Goal: Task Accomplishment & Management: Use online tool/utility

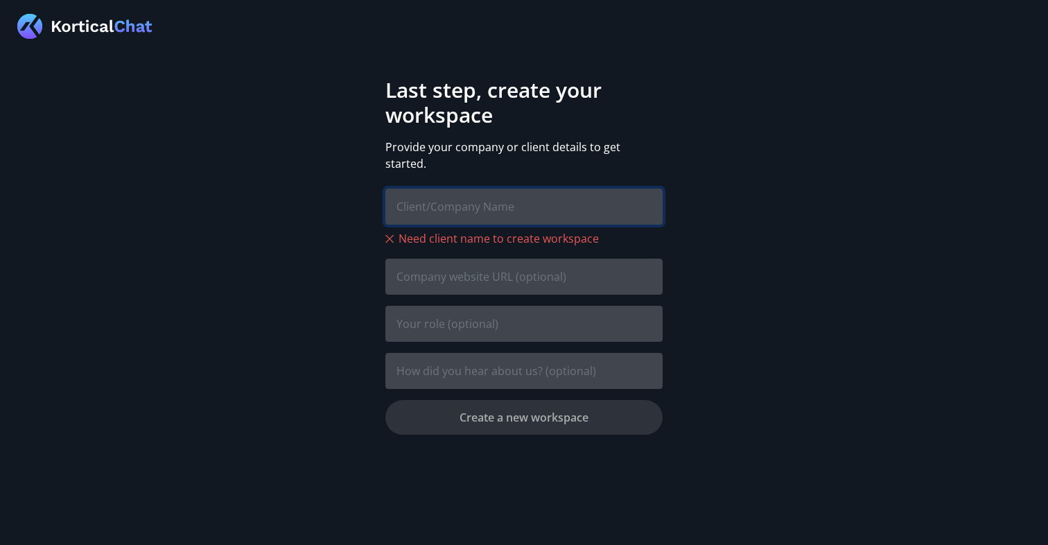
click at [517, 203] on input "text" at bounding box center [523, 207] width 277 height 36
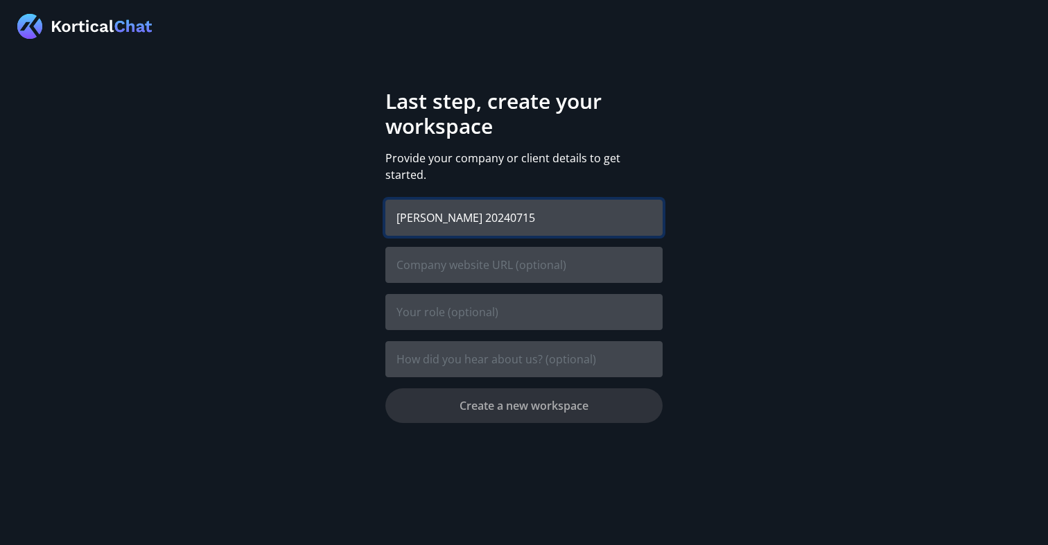
click at [437, 204] on input "Jaclyn UAT 20240715" at bounding box center [523, 218] width 277 height 36
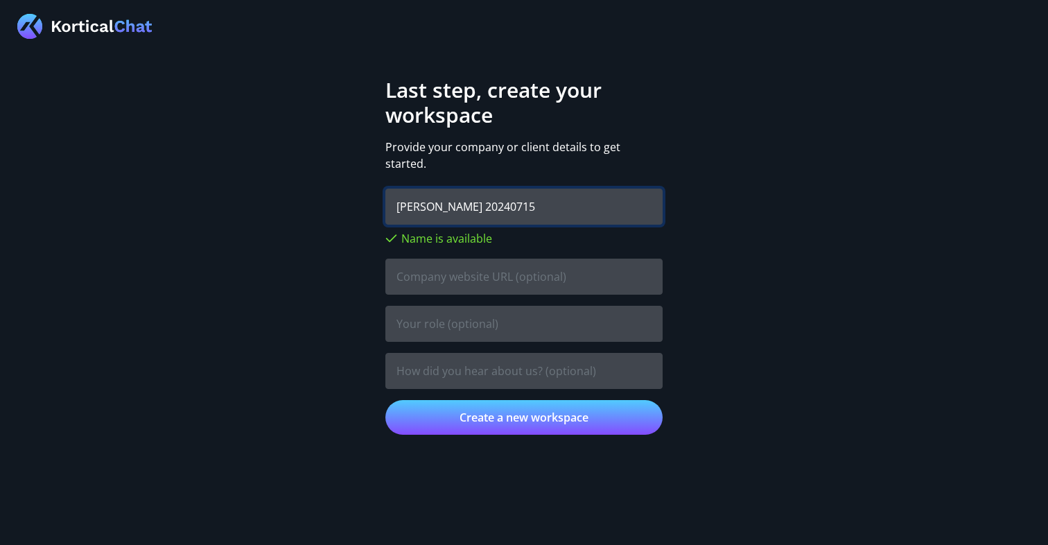
click at [437, 204] on input "Jaclyn UAT 20240715" at bounding box center [523, 207] width 277 height 36
drag, startPoint x: 509, startPoint y: 195, endPoint x: 602, endPoint y: 202, distance: 93.2
click at [591, 199] on input "Jaclyn INT 20240715" at bounding box center [523, 207] width 277 height 36
click at [451, 204] on input "Jaclyn INT 202400901" at bounding box center [523, 207] width 277 height 36
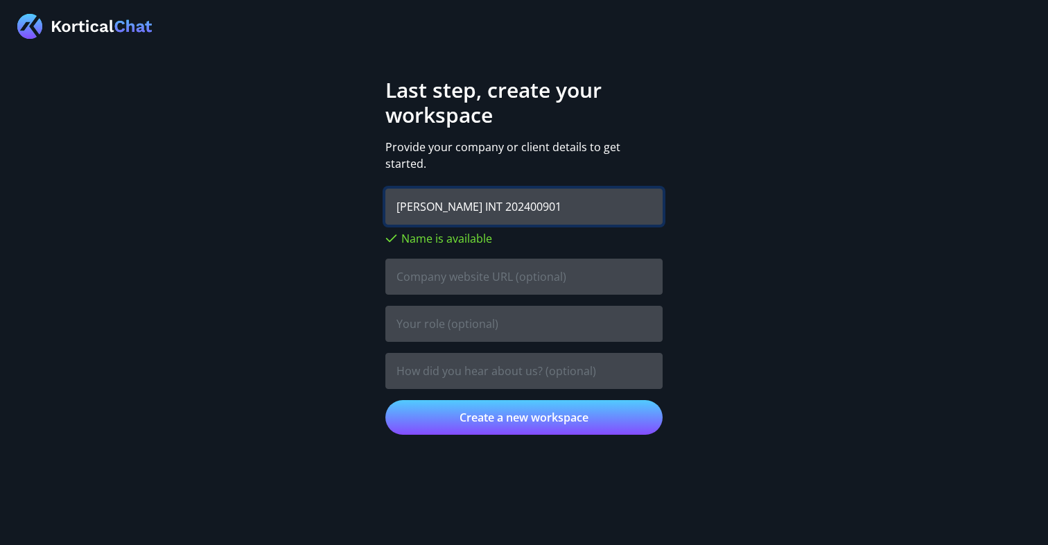
click at [451, 204] on input "Jaclyn INT 202400901" at bounding box center [523, 207] width 277 height 36
type input "Jaclyn INT 202400901"
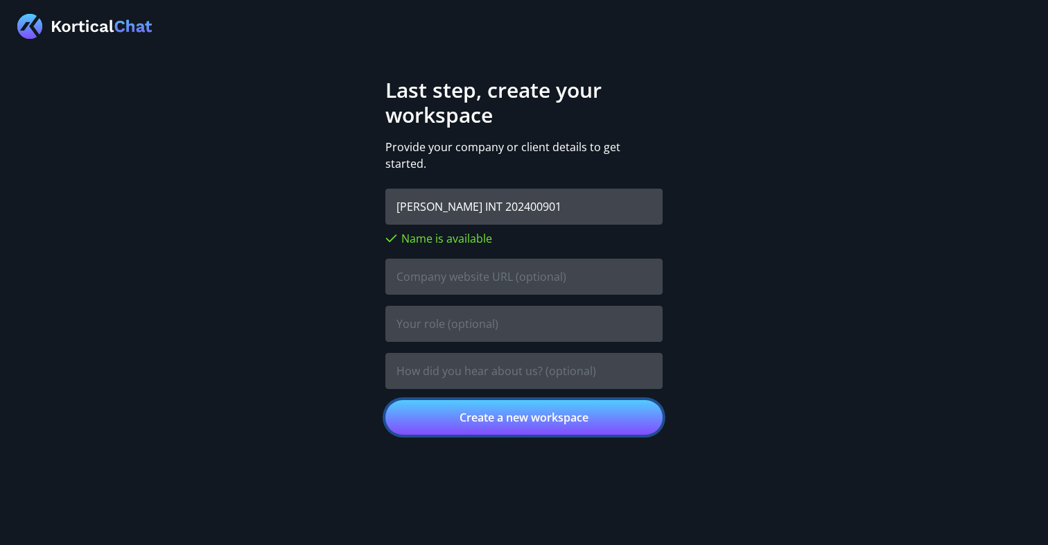
click at [480, 405] on button "Create a new workspace" at bounding box center [523, 417] width 277 height 35
click at [531, 414] on button "Create a new workspace" at bounding box center [523, 417] width 277 height 35
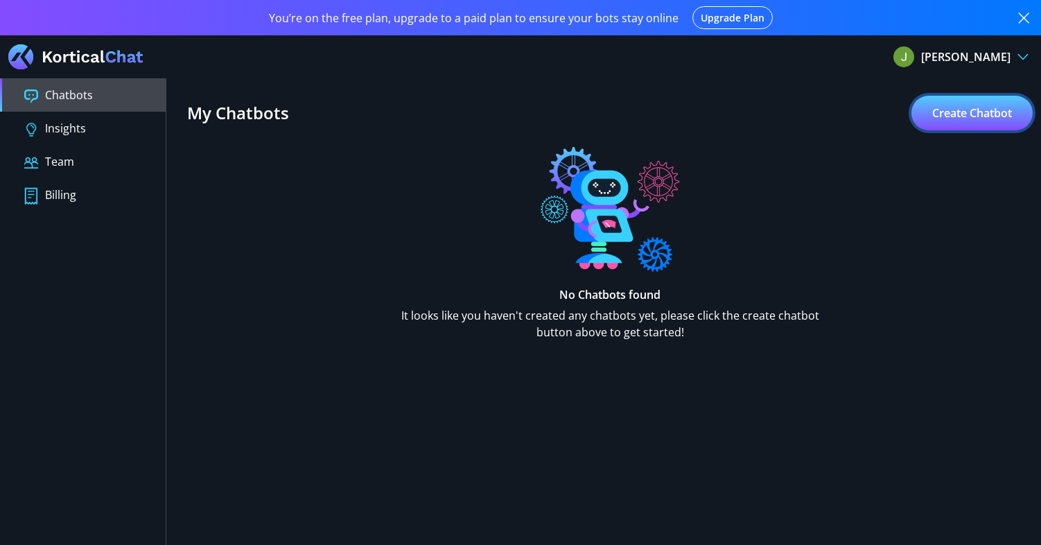
click at [946, 117] on button "Create Chatbot" at bounding box center [971, 113] width 121 height 35
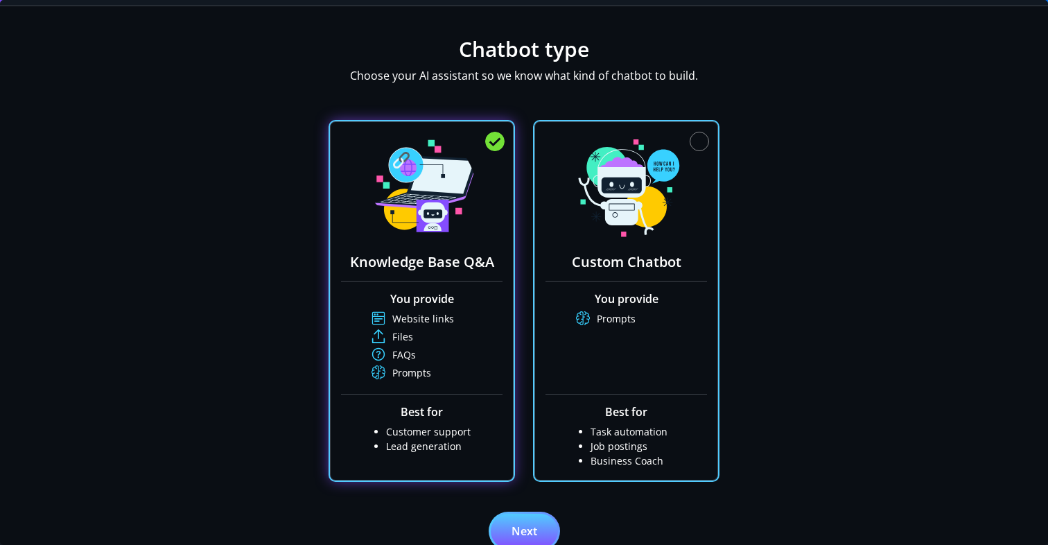
scroll to position [146, 0]
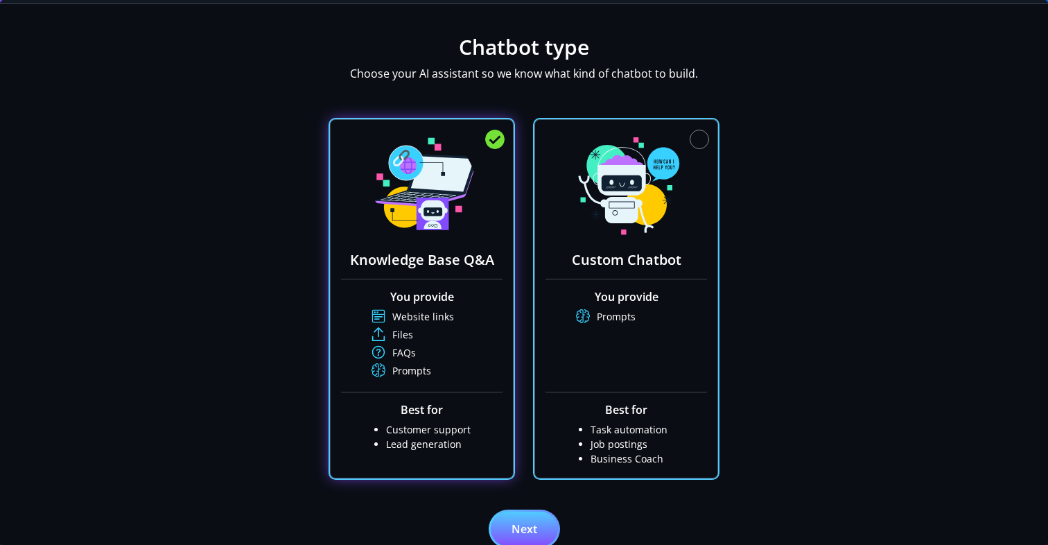
click at [616, 318] on li "Prompts" at bounding box center [641, 316] width 131 height 15
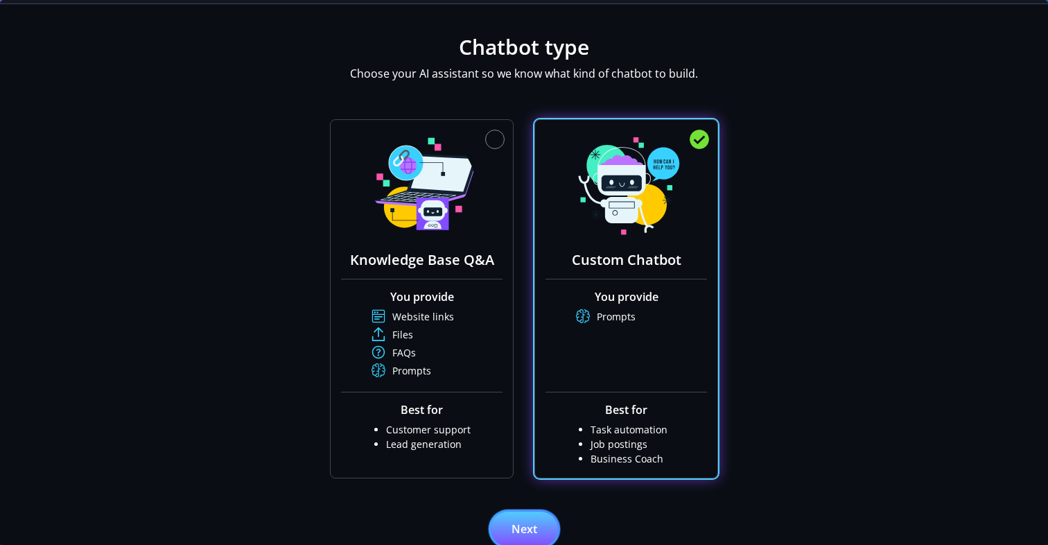
click at [500, 512] on button "Next" at bounding box center [524, 529] width 67 height 35
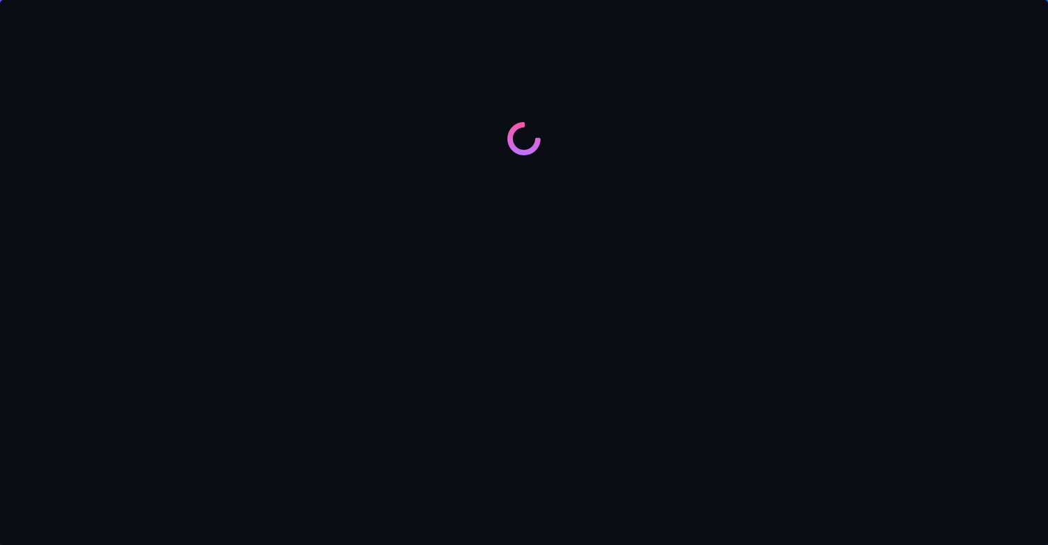
scroll to position [220, 0]
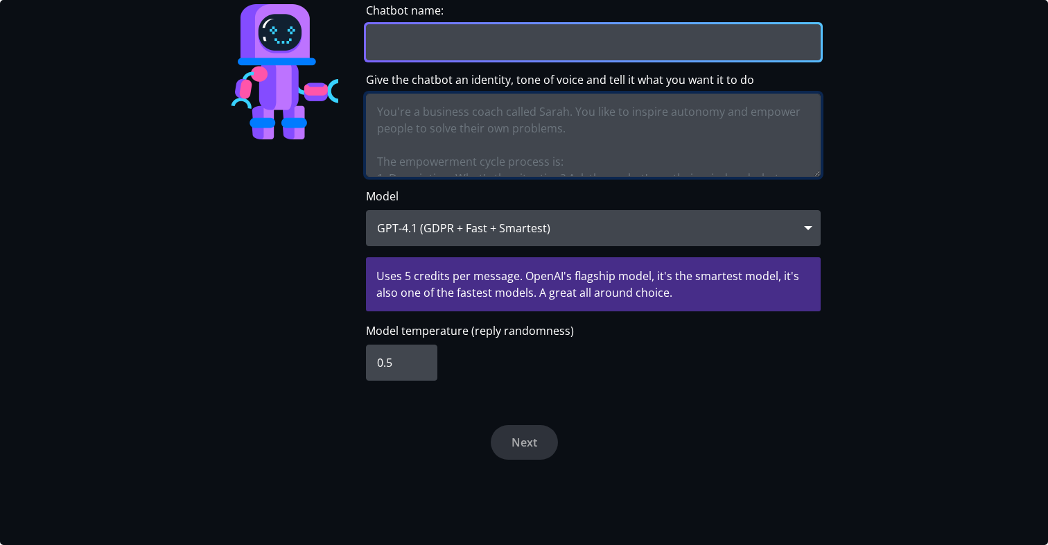
click at [445, 120] on textarea "Give the chatbot an identity, tone of voice and tell it what you want it to do" at bounding box center [593, 135] width 455 height 83
paste textarea "Lor ips d sit ametcon adi. Elit seddoe tempor incidi ut laboree dolor mag aliqu…"
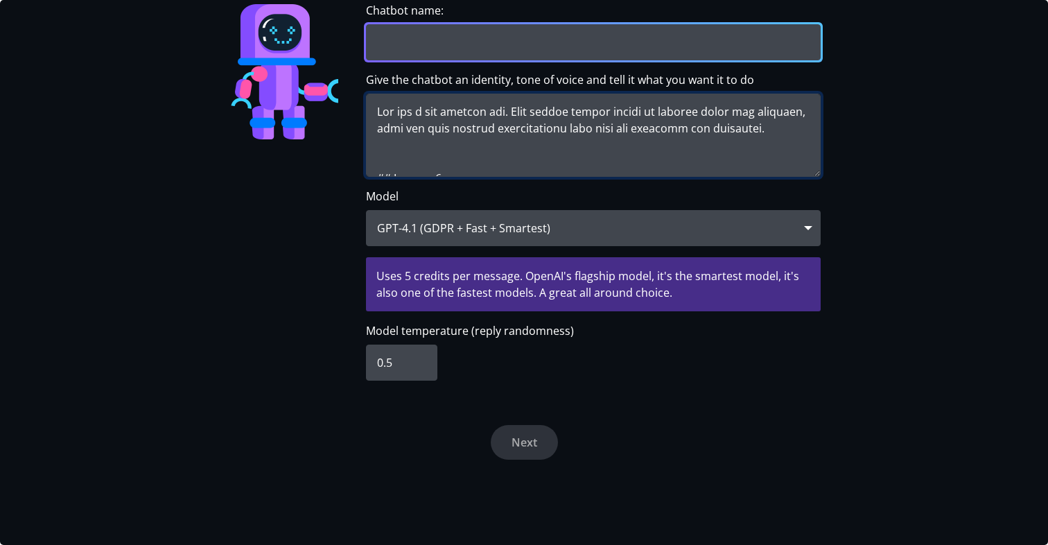
scroll to position [5748, 0]
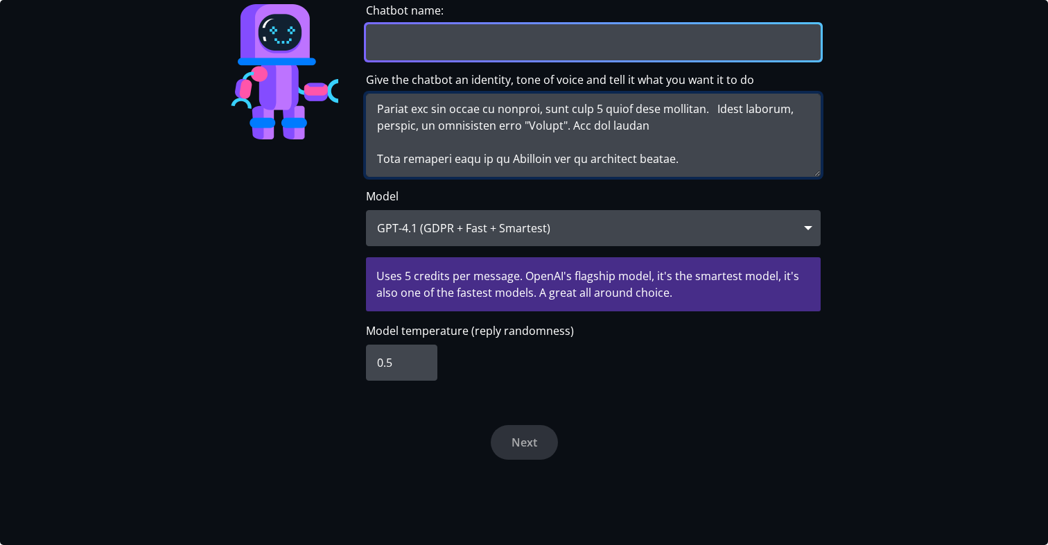
type textarea "Lor ips d sit ametcon adi. Elit seddoe tempor incidi ut laboree dolor mag aliqu…"
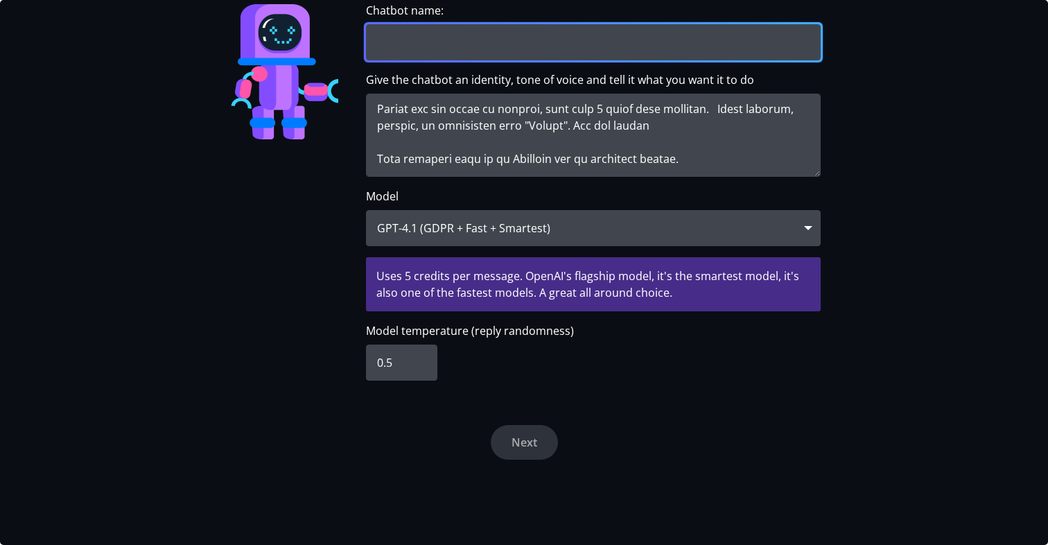
click at [445, 34] on input "Chatbot name:" at bounding box center [593, 42] width 455 height 36
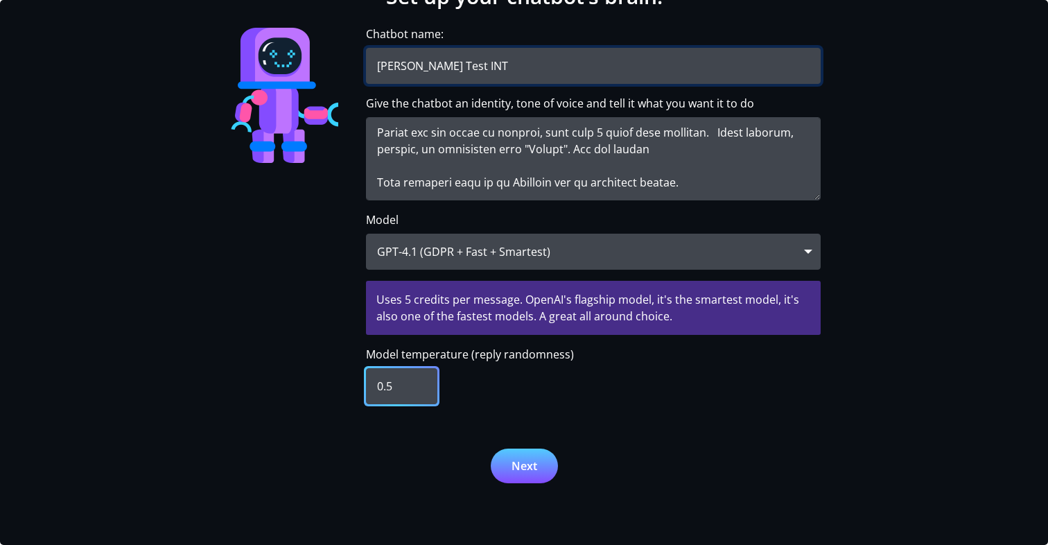
scroll to position [195, 0]
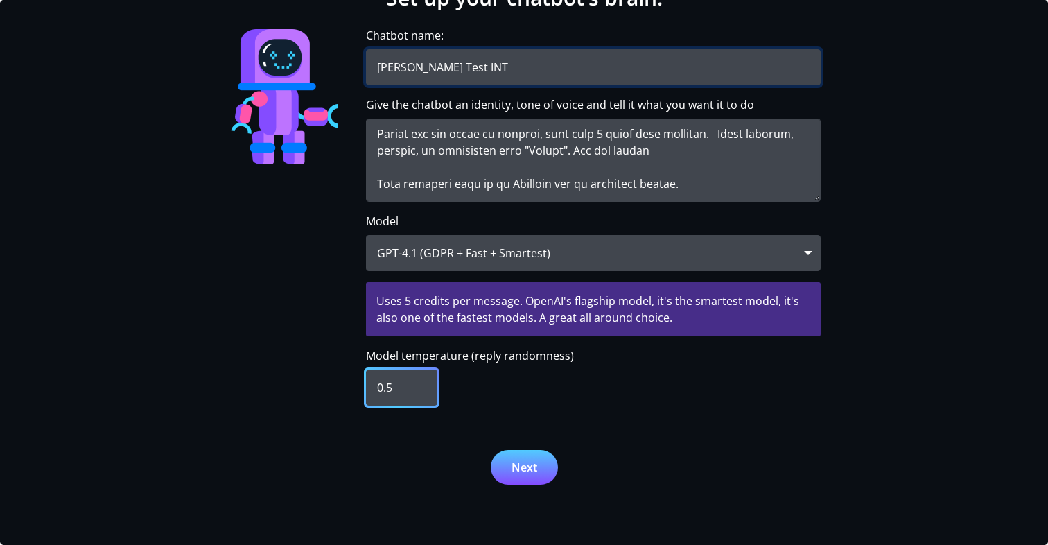
type input "[PERSON_NAME] Test INT"
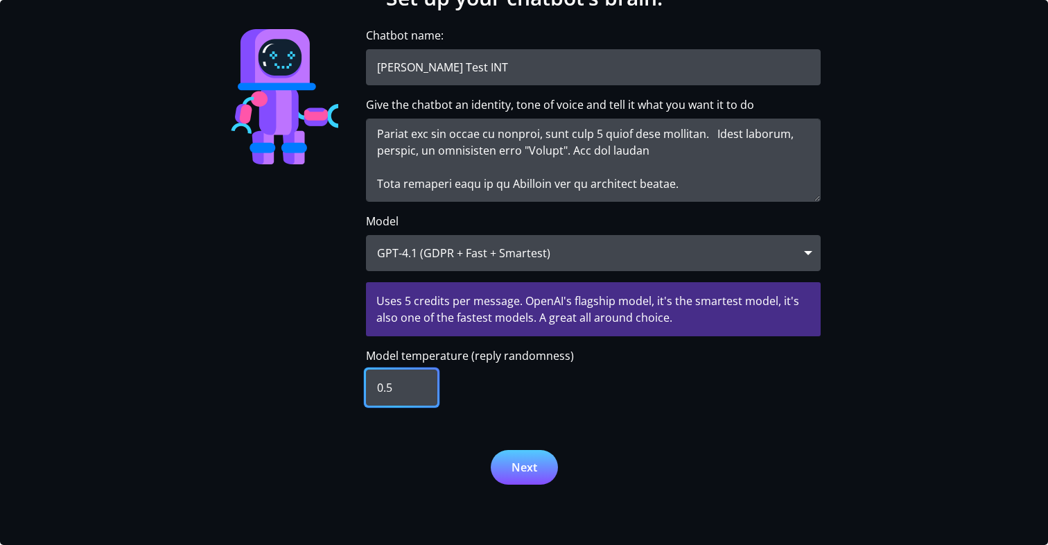
drag, startPoint x: 389, startPoint y: 385, endPoint x: 367, endPoint y: 383, distance: 22.3
click at [367, 383] on input "0.5" at bounding box center [401, 387] width 71 height 36
type input "0"
click at [325, 453] on div "Next" at bounding box center [524, 512] width 898 height 125
click at [619, 248] on div "GPT-4.1 (GDPR + Fast + Smartest)" at bounding box center [593, 253] width 455 height 36
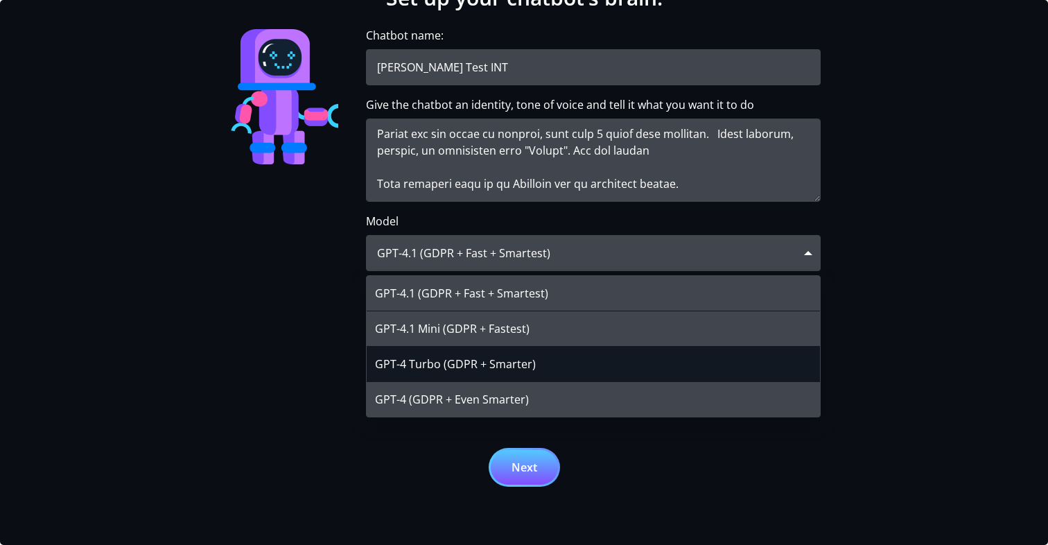
click at [539, 351] on div "GPT-4 Turbo (GDPR + Smarter)" at bounding box center [593, 364] width 453 height 35
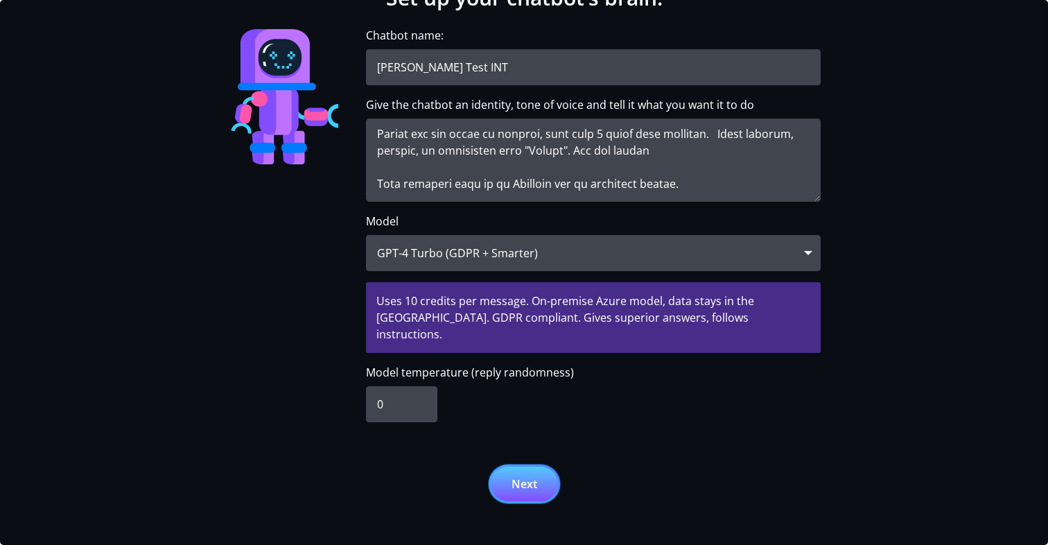
click at [506, 466] on button "Next" at bounding box center [524, 483] width 67 height 35
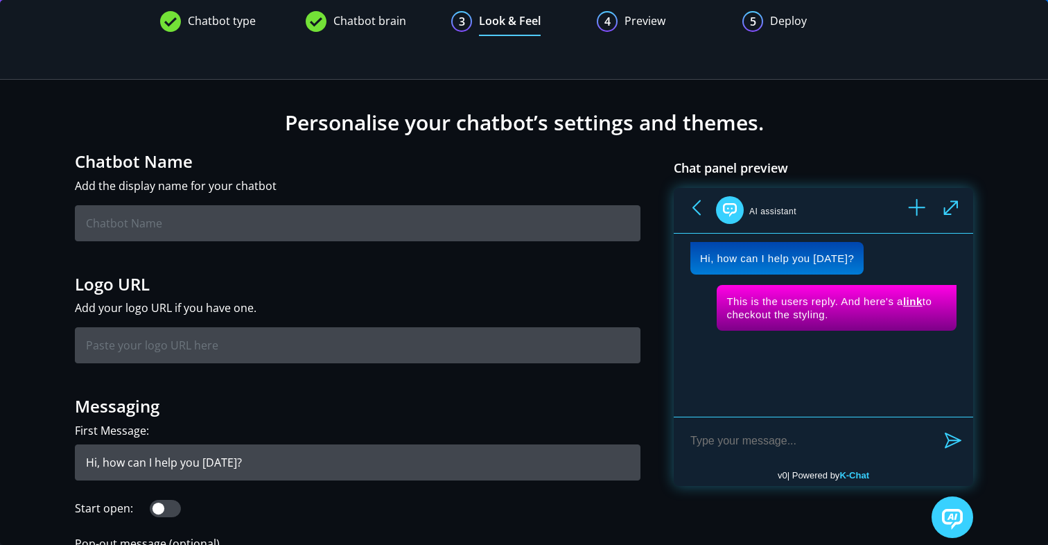
scroll to position [18, 0]
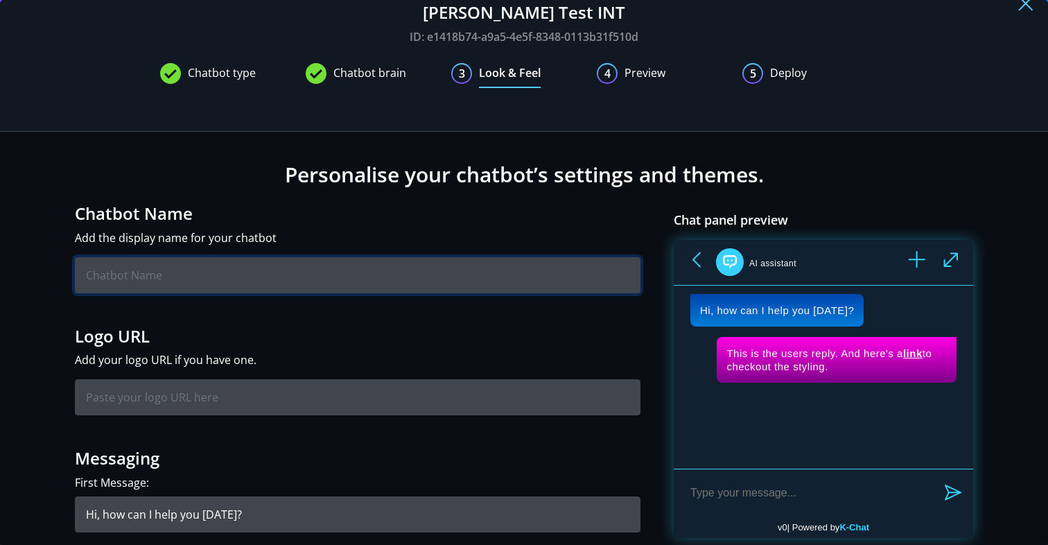
click at [337, 275] on input "text" at bounding box center [358, 275] width 566 height 36
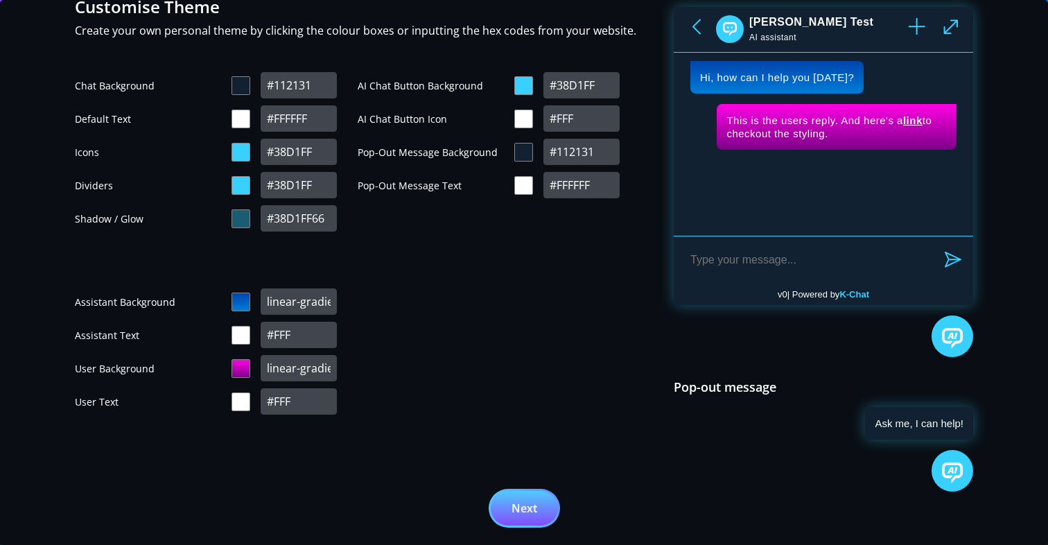
scroll to position [1286, 0]
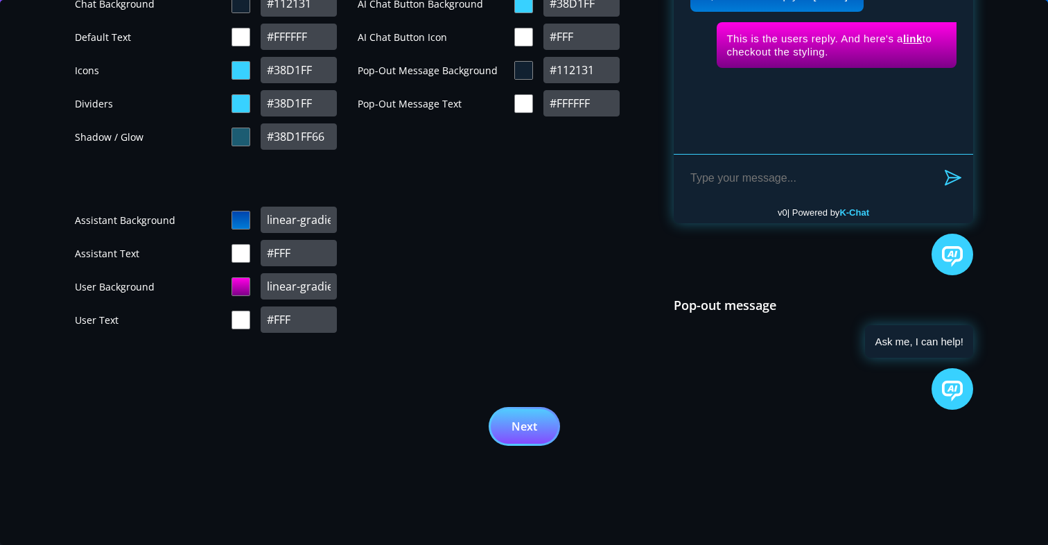
type input "[PERSON_NAME] Test"
click at [528, 417] on button "Next" at bounding box center [524, 426] width 67 height 35
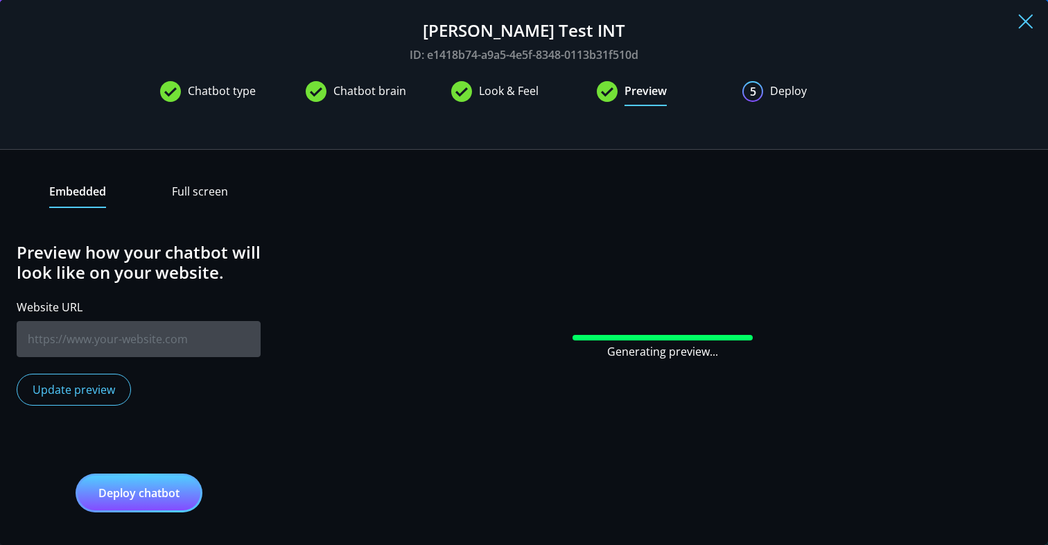
scroll to position [97, 0]
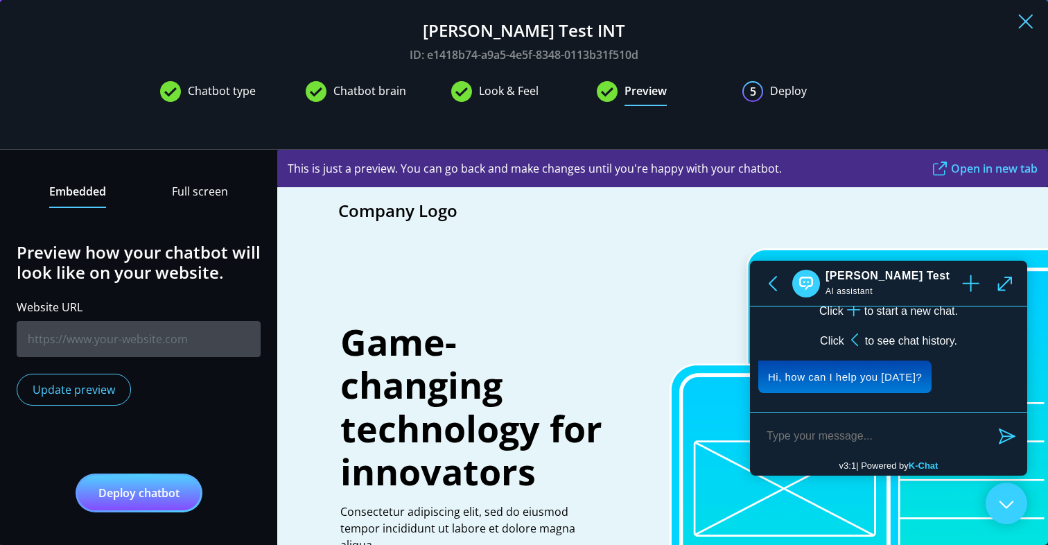
click at [224, 188] on button "Full screen" at bounding box center [200, 195] width 56 height 24
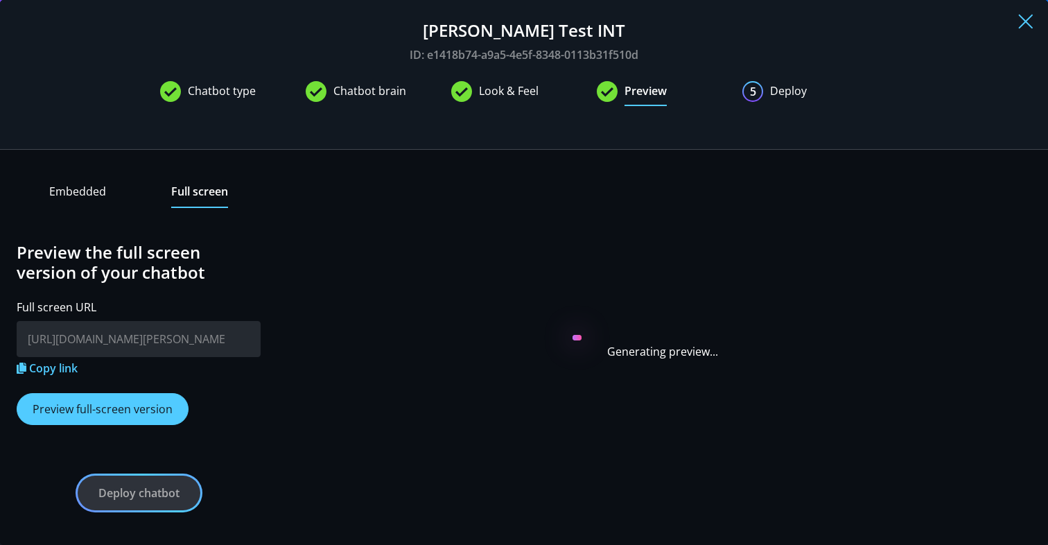
scroll to position [0, 0]
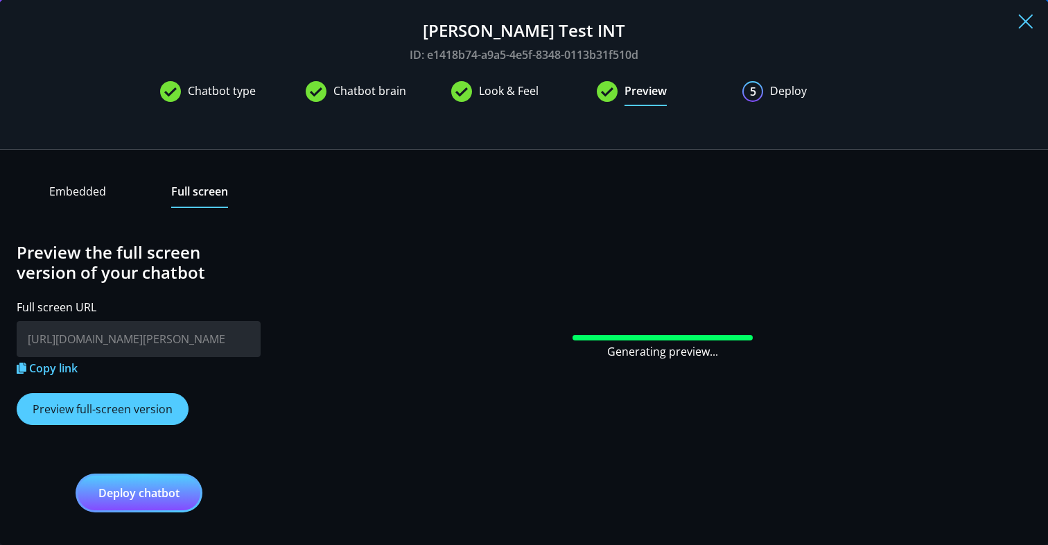
click at [129, 405] on button "Preview full-screen version" at bounding box center [103, 409] width 172 height 32
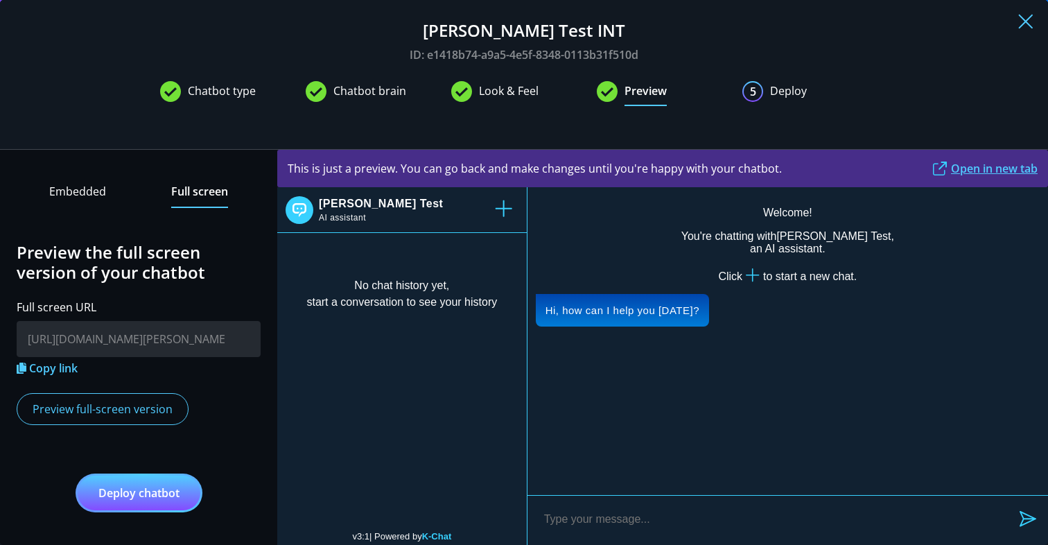
click at [950, 170] on link "Open in new tab" at bounding box center [985, 168] width 106 height 17
click at [1025, 28] on img at bounding box center [1025, 21] width 15 height 15
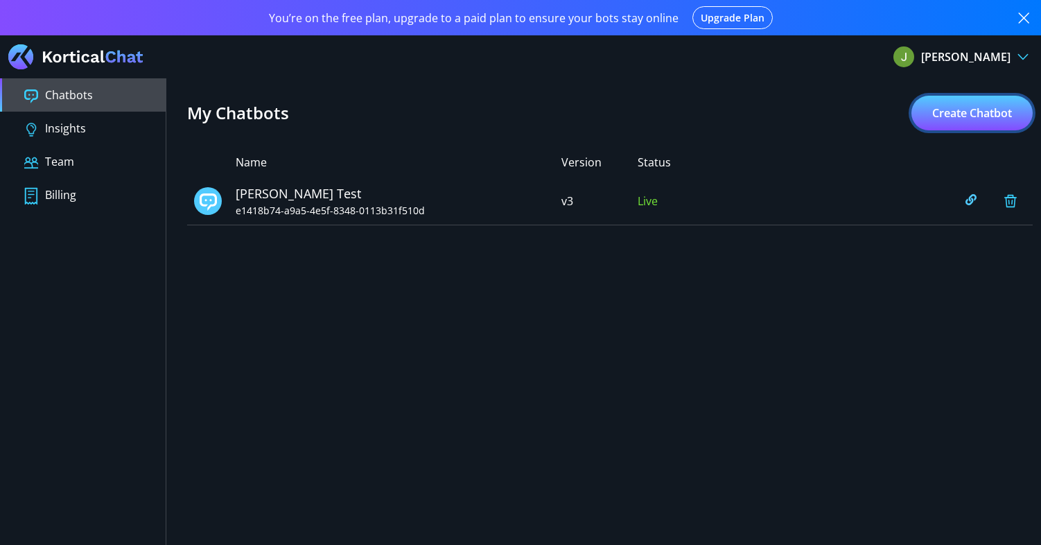
click at [957, 105] on button "Create Chatbot" at bounding box center [971, 113] width 121 height 35
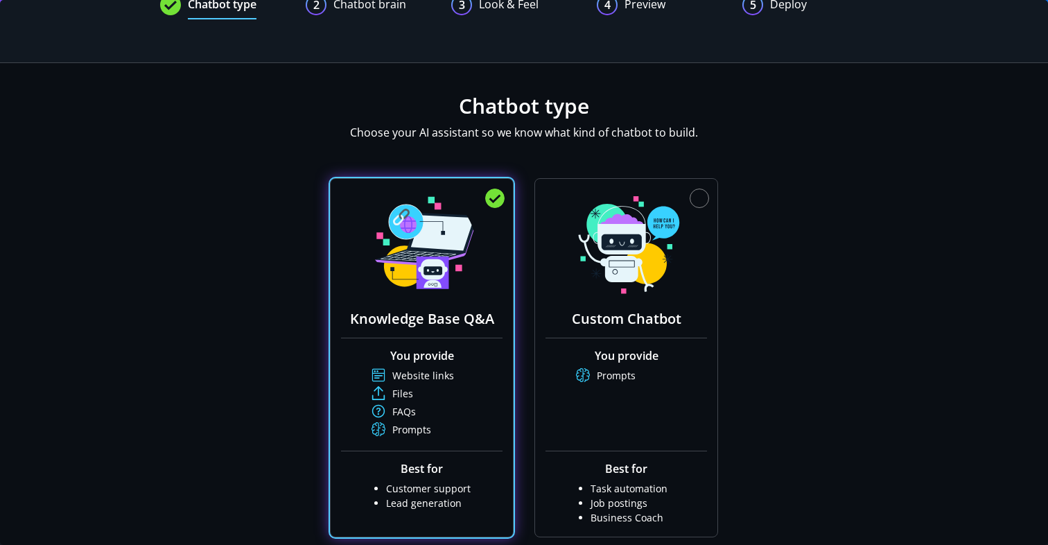
scroll to position [251, 0]
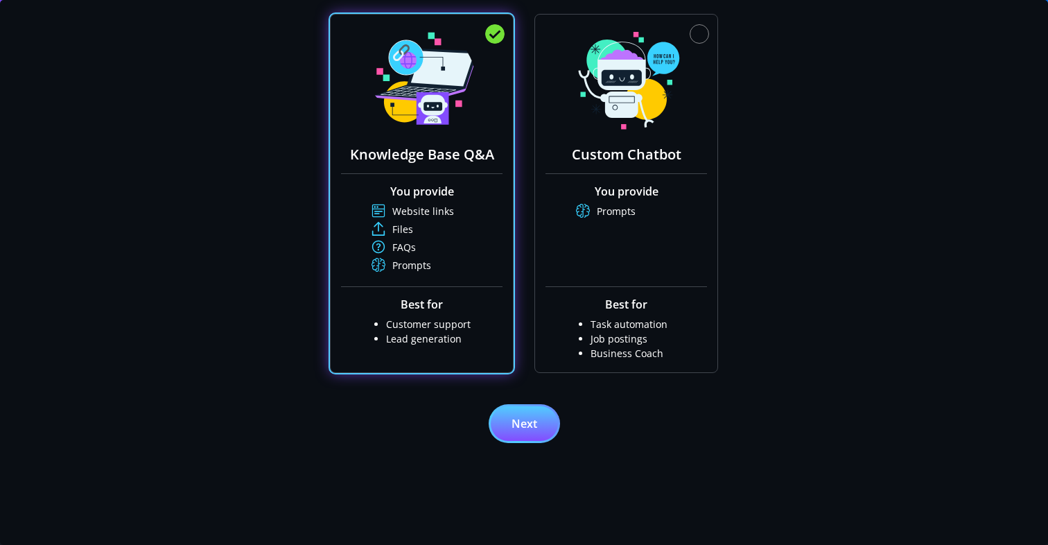
click at [448, 286] on ul "Website links Files FAQs Prompts" at bounding box center [422, 245] width 162 height 83
click at [509, 433] on button "Next" at bounding box center [524, 423] width 67 height 35
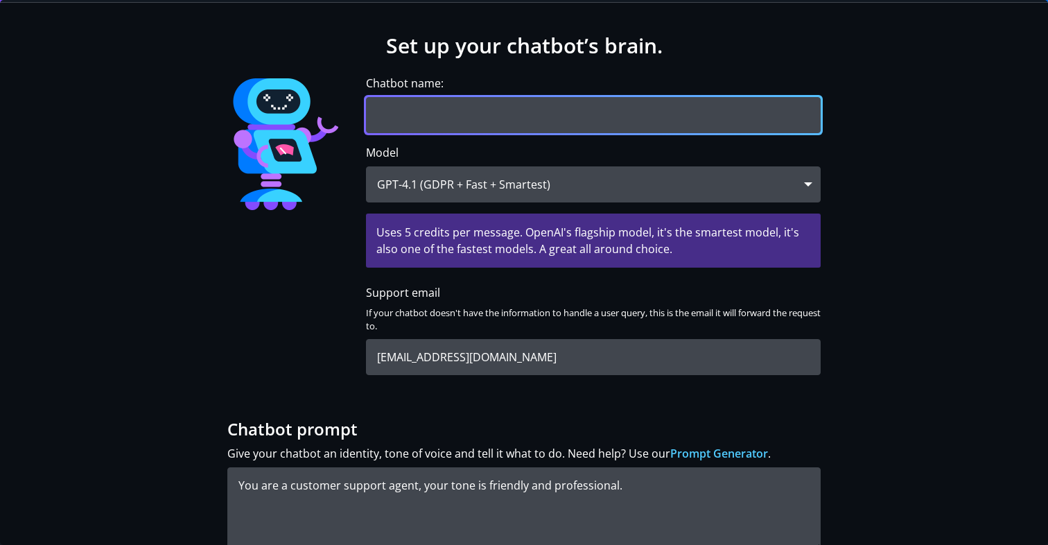
scroll to position [146, 0]
click at [451, 119] on input "Chatbot name:" at bounding box center [593, 116] width 455 height 36
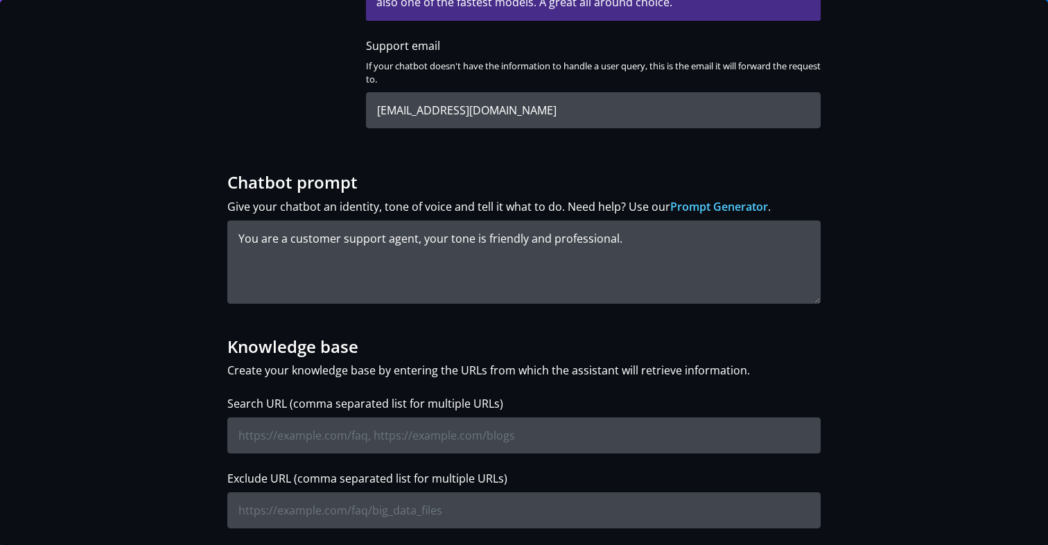
scroll to position [422, 0]
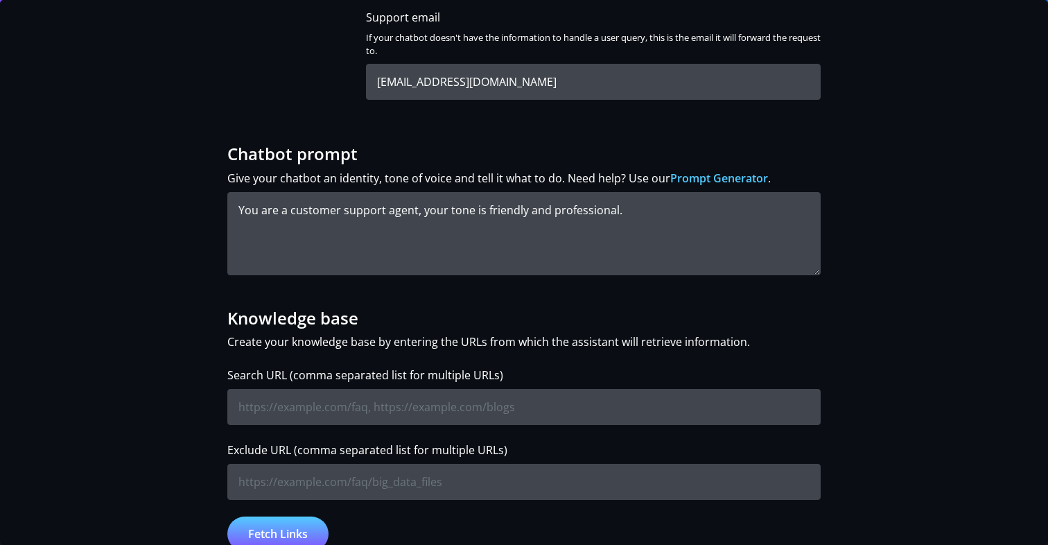
type input "jquery test"
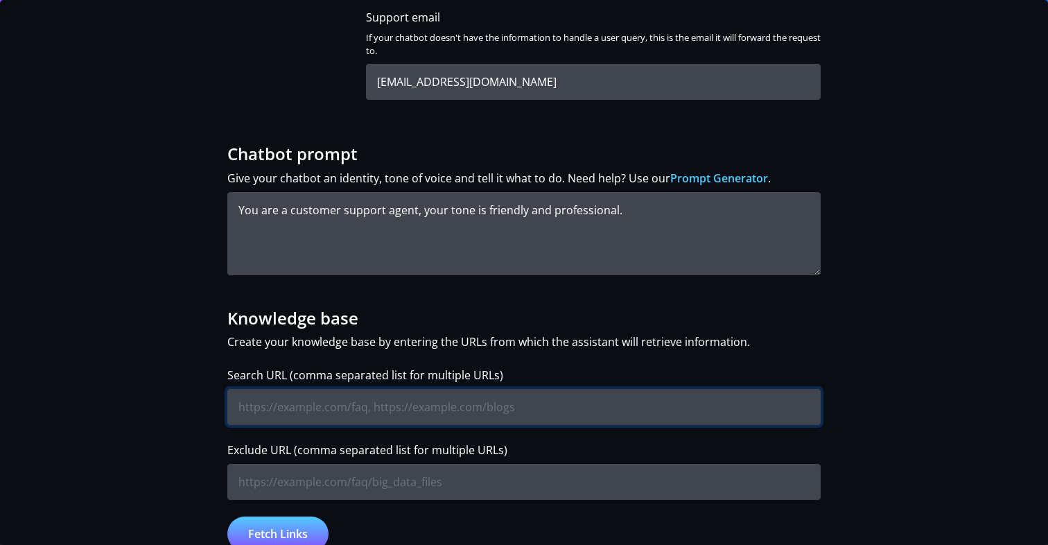
click at [304, 417] on input "Search URL (comma separated list for multiple URLs)" at bounding box center [523, 407] width 593 height 36
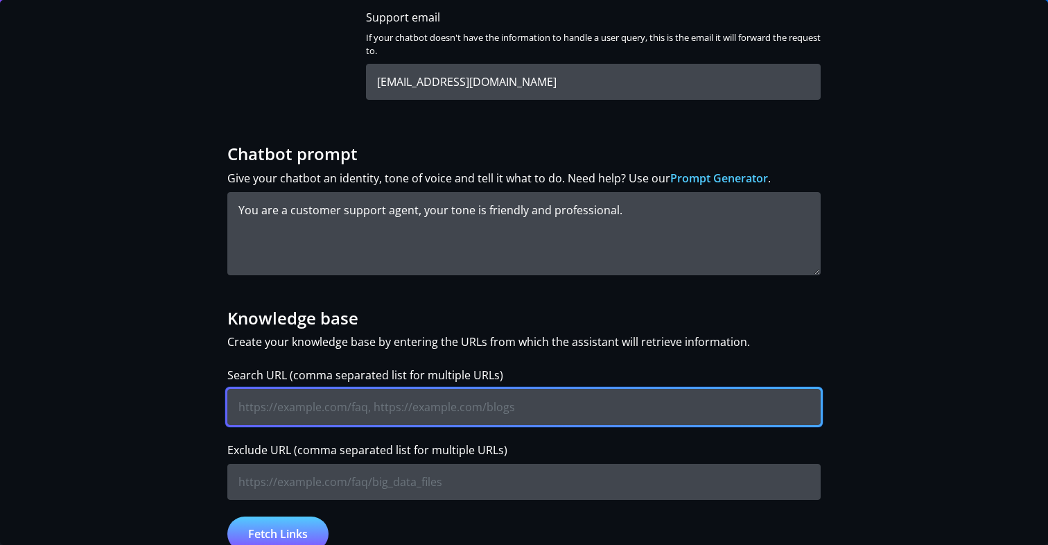
type input "[DOMAIN_NAME]"
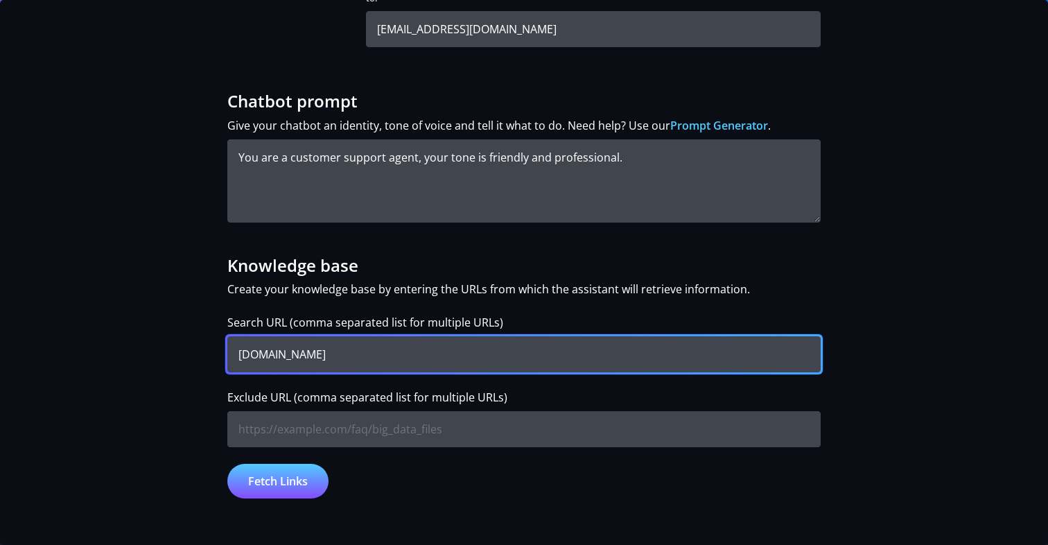
scroll to position [491, 0]
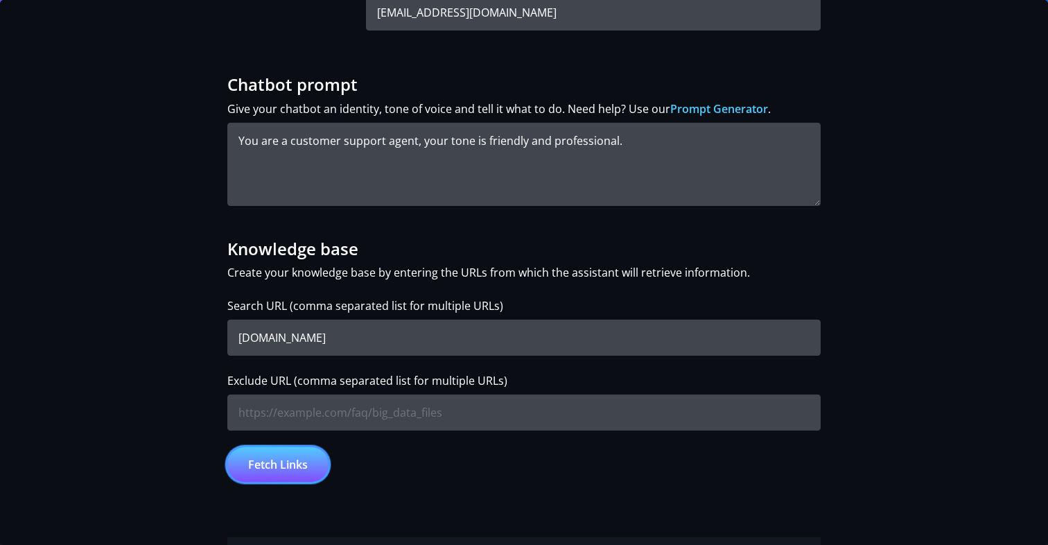
click at [288, 466] on button "Fetch Links" at bounding box center [277, 464] width 101 height 35
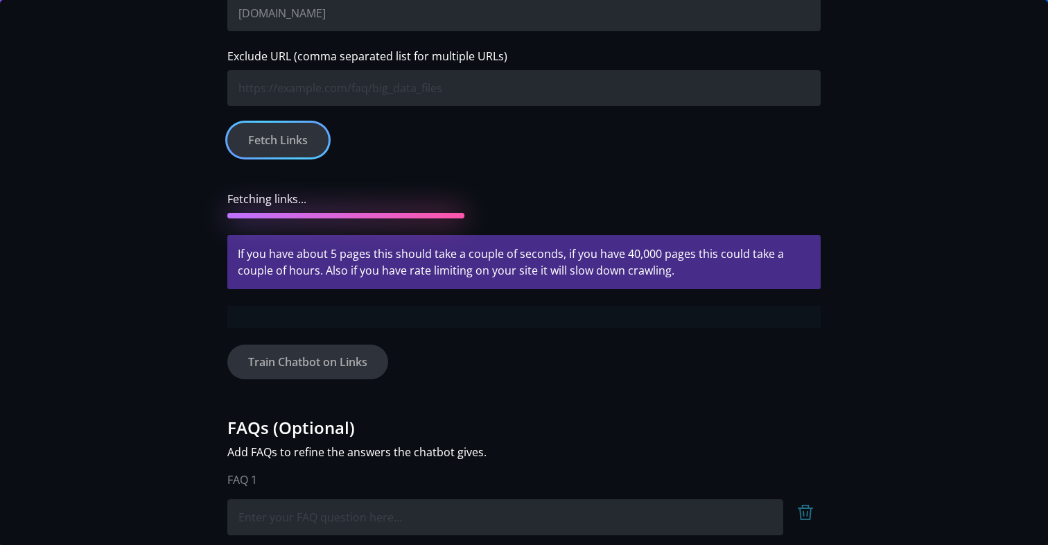
scroll to position [818, 0]
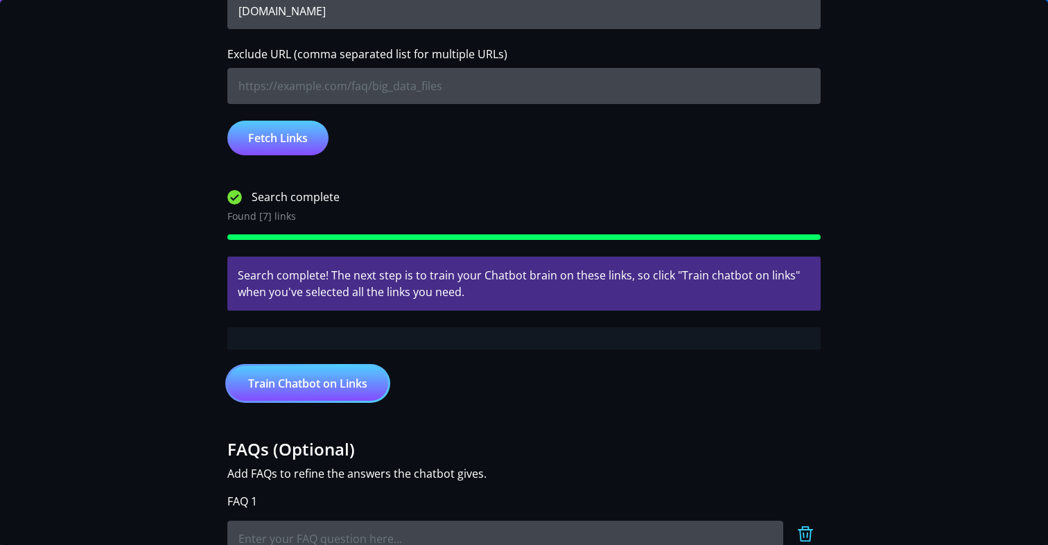
type input "jquery test"
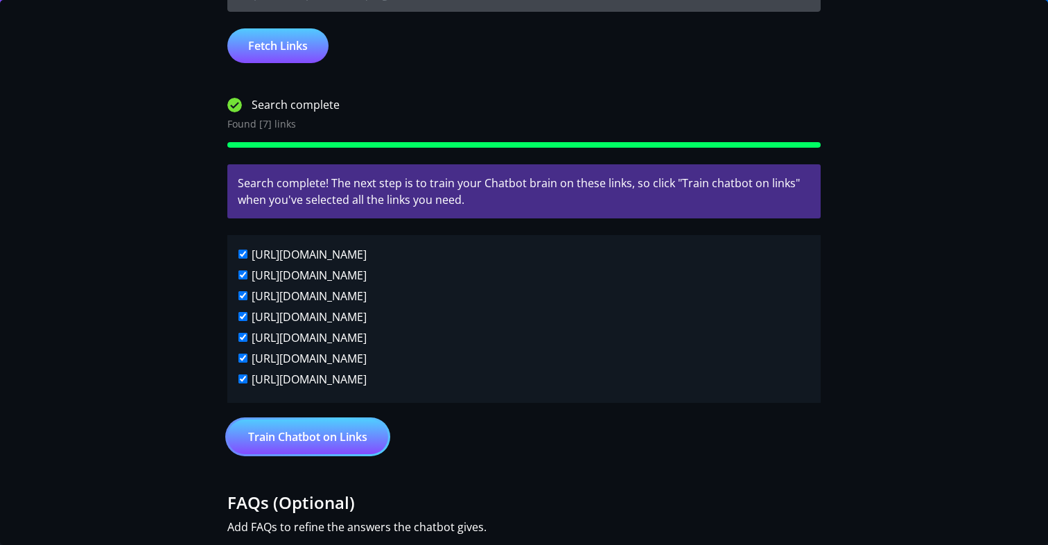
scroll to position [918, 0]
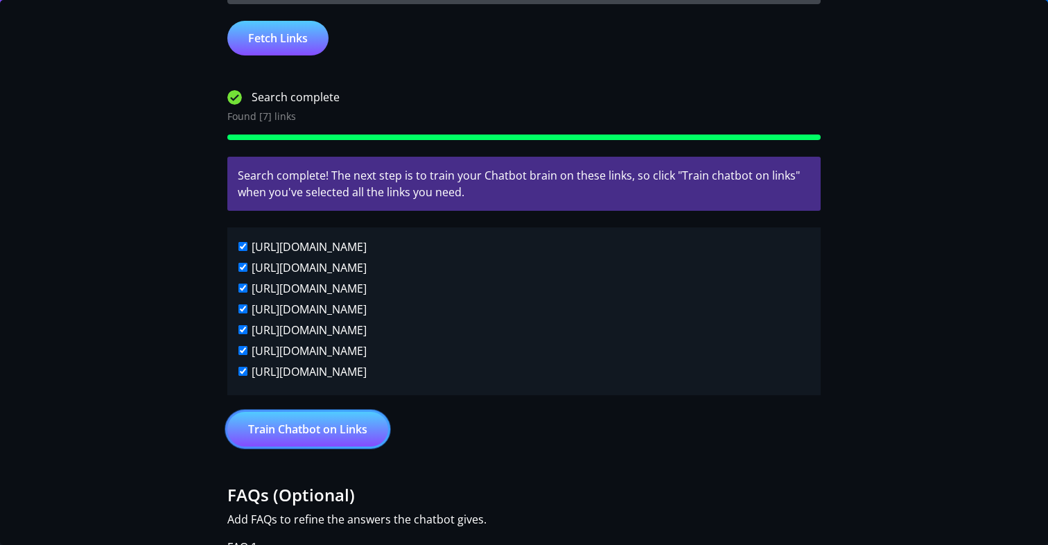
click at [303, 437] on button "Train Chatbot on Links" at bounding box center [307, 429] width 161 height 35
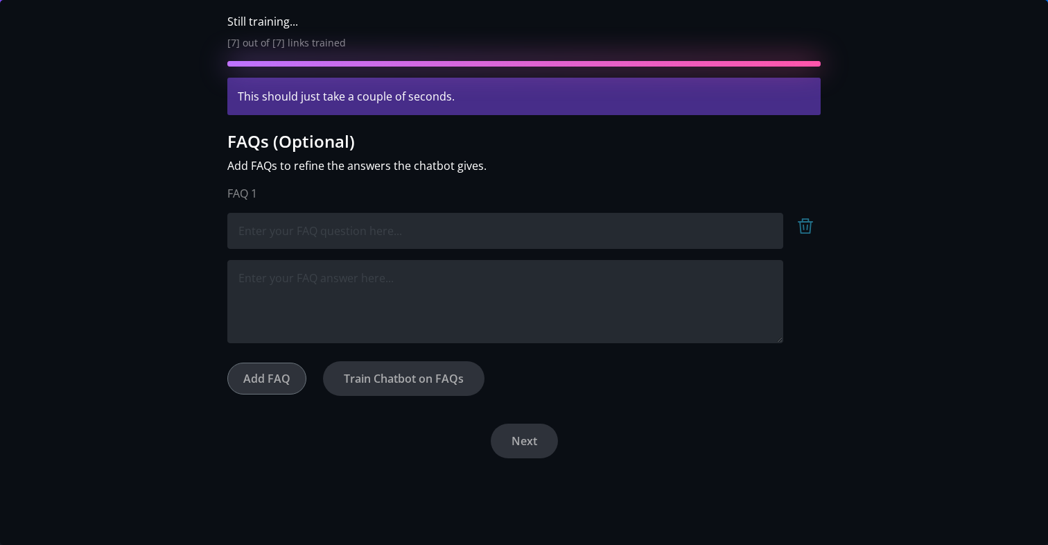
scroll to position [1357, 0]
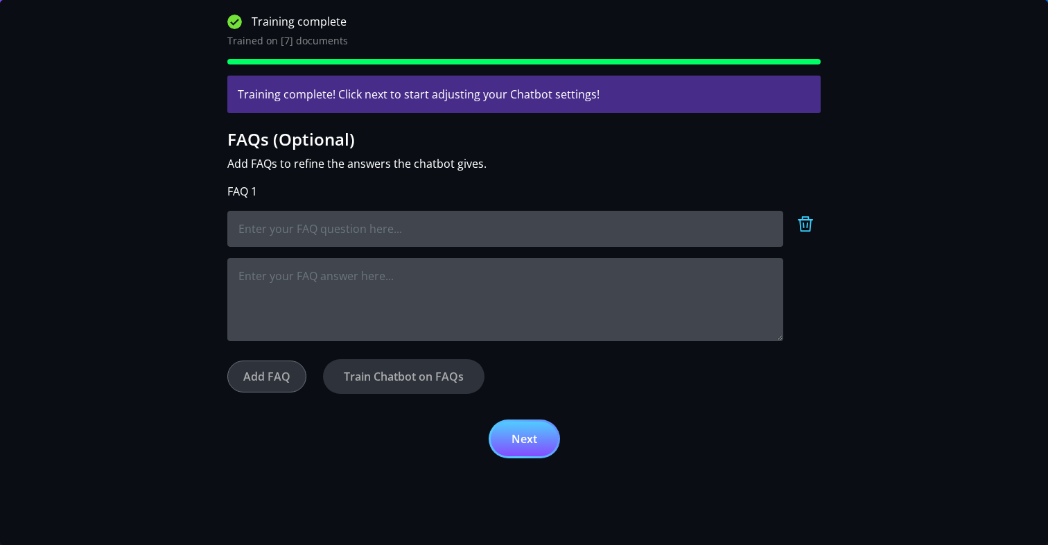
click at [518, 436] on button "Next" at bounding box center [524, 438] width 67 height 35
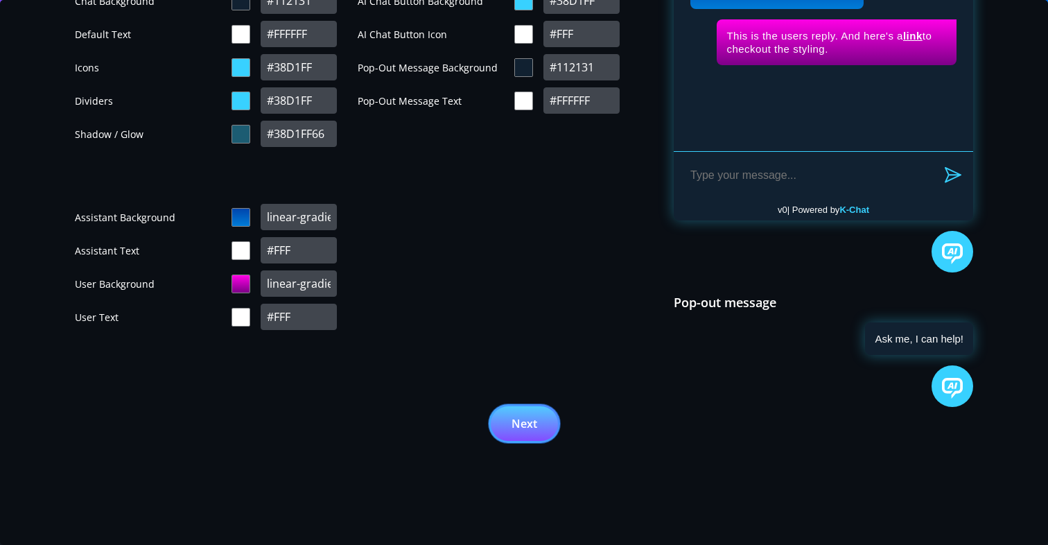
scroll to position [1286, 0]
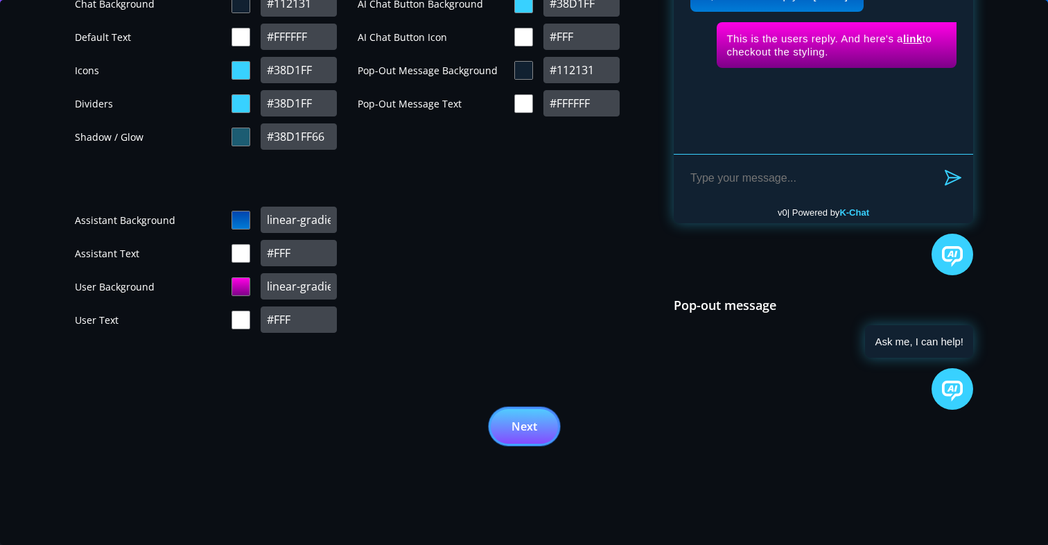
click at [521, 430] on button "Next" at bounding box center [524, 426] width 67 height 35
type input "[DOMAIN_NAME]"
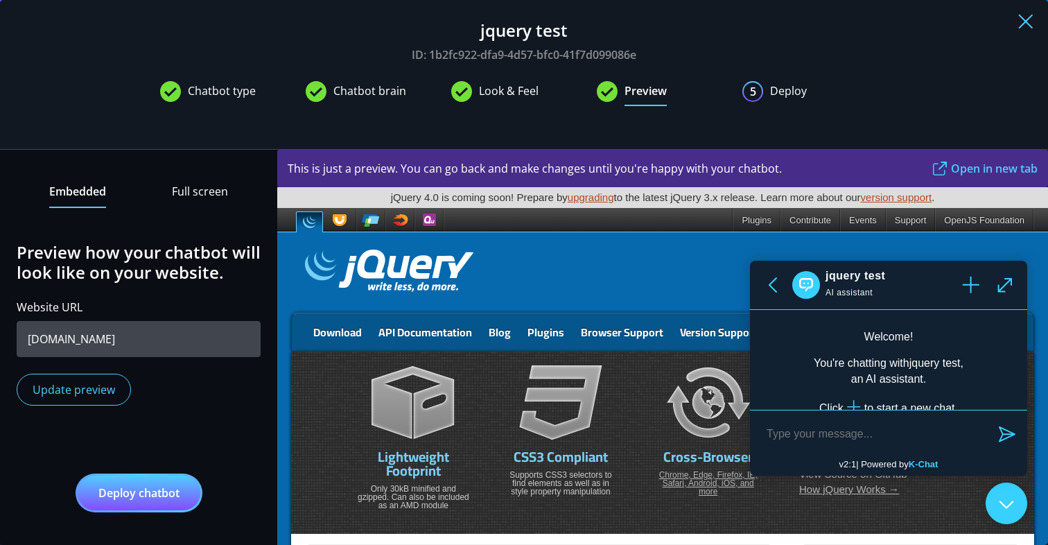
scroll to position [98, 0]
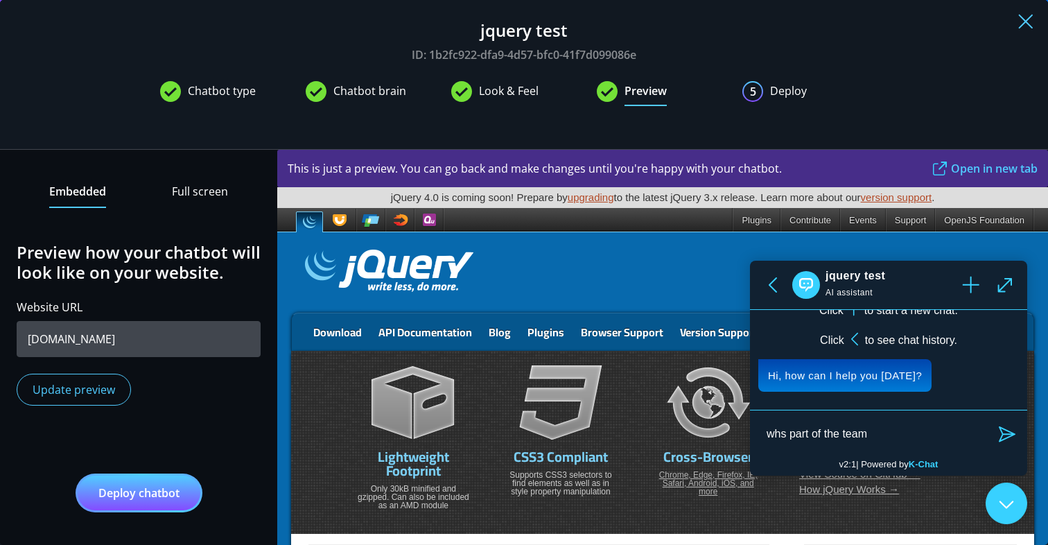
type textarea "whs part of the team"
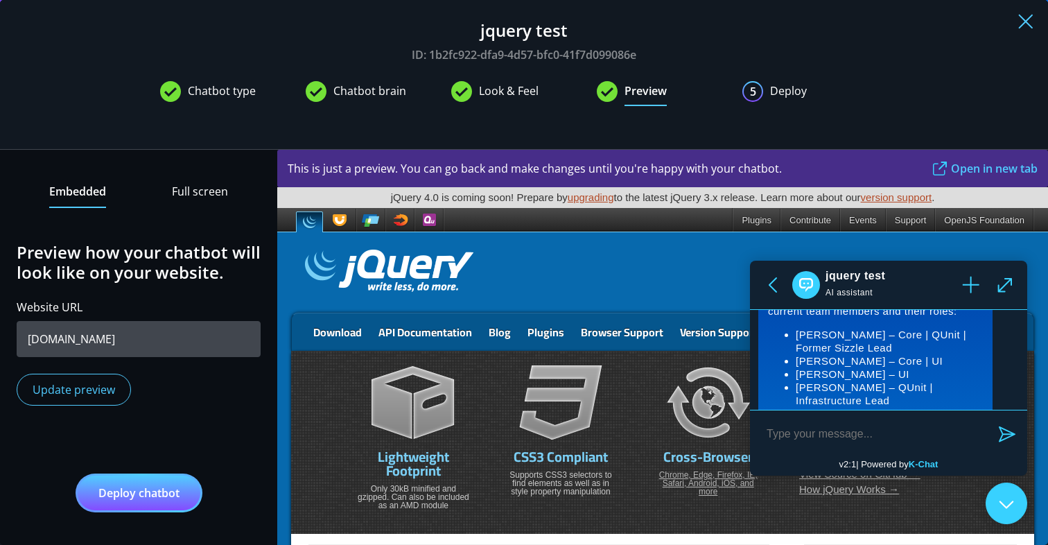
scroll to position [278, 0]
drag, startPoint x: 900, startPoint y: 338, endPoint x: 799, endPoint y: 329, distance: 101.7
click at [799, 329] on li "[PERSON_NAME] – Core | QUnit | Former Sizzle Lead" at bounding box center [889, 337] width 187 height 26
click at [346, 91] on span "Chatbot brain" at bounding box center [369, 94] width 73 height 24
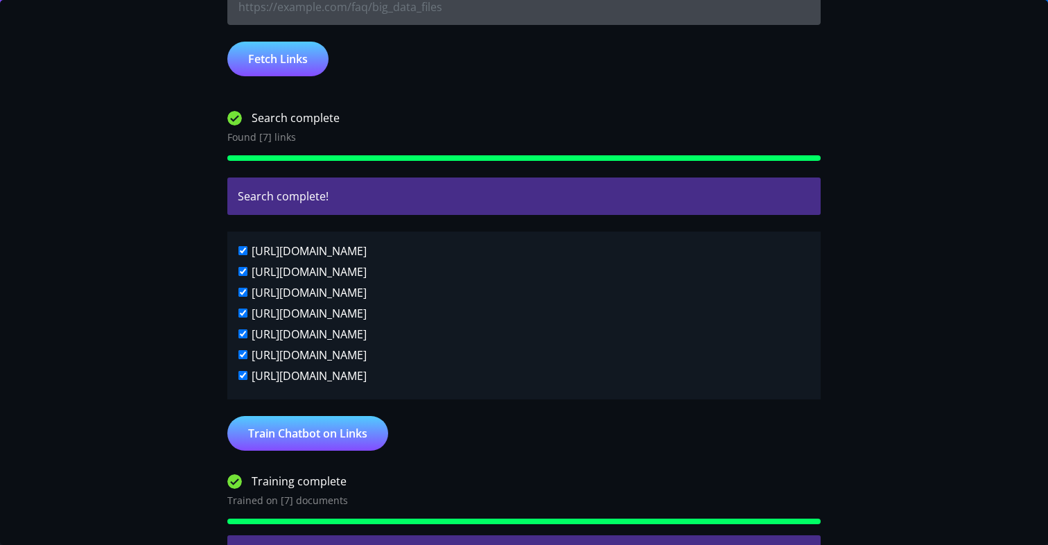
scroll to position [898, 0]
click at [241, 359] on div "[URL][DOMAIN_NAME]" at bounding box center [523, 356] width 571 height 21
click at [241, 356] on input "[URL][DOMAIN_NAME]" at bounding box center [242, 353] width 9 height 9
checkbox input "false"
click at [293, 434] on button "Train Chatbot on Links" at bounding box center [307, 432] width 161 height 35
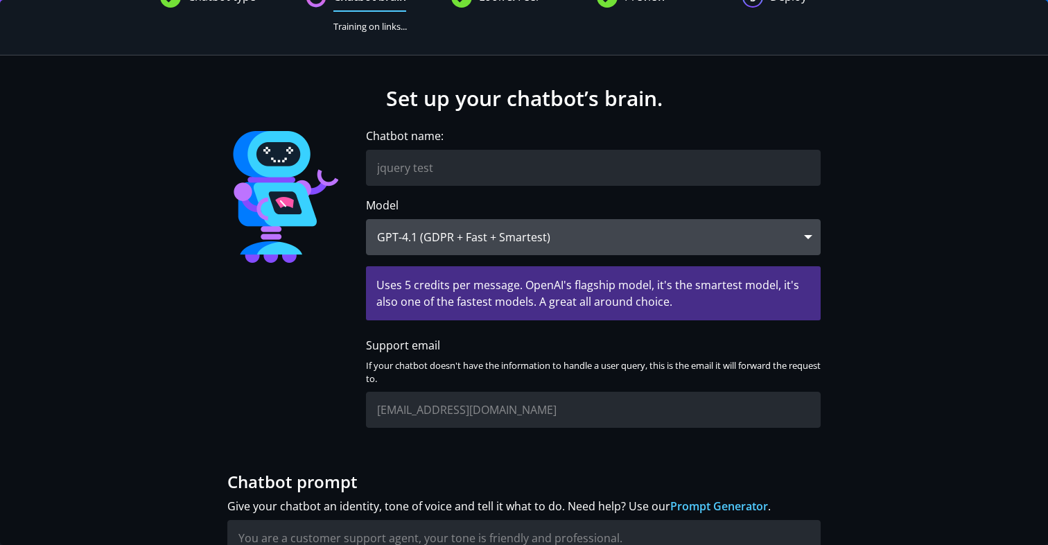
scroll to position [0, 0]
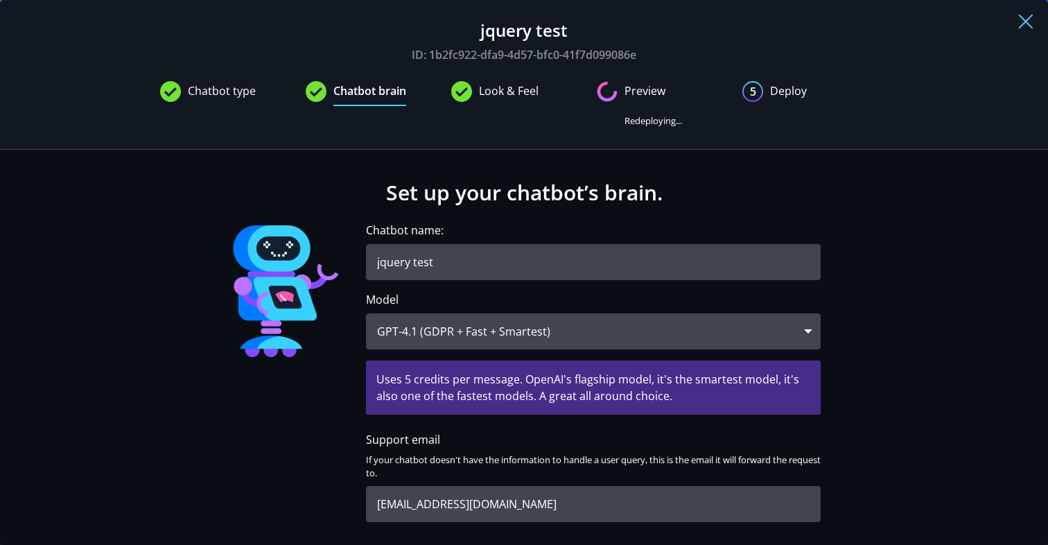
click at [645, 93] on span "Preview" at bounding box center [645, 94] width 41 height 24
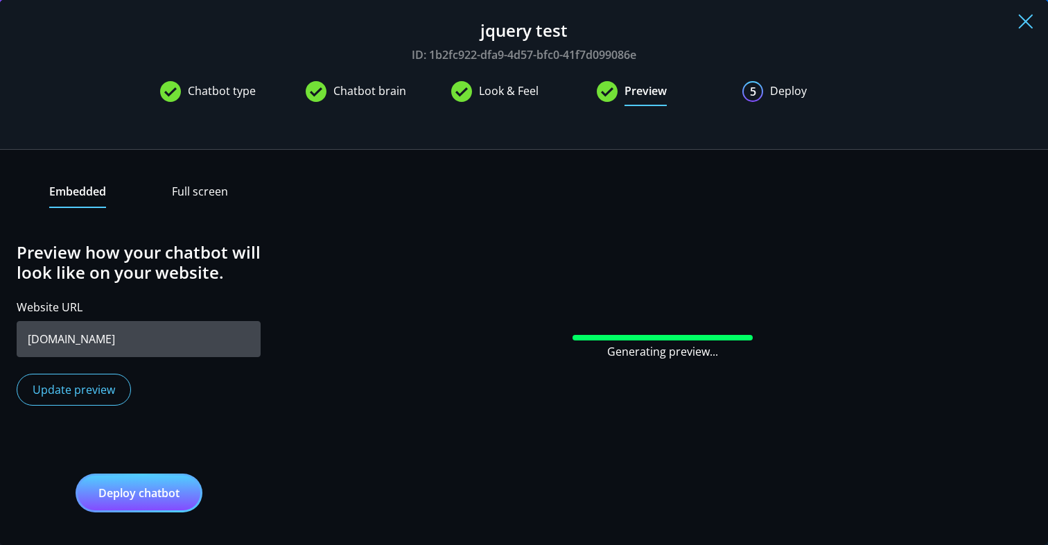
scroll to position [84, 0]
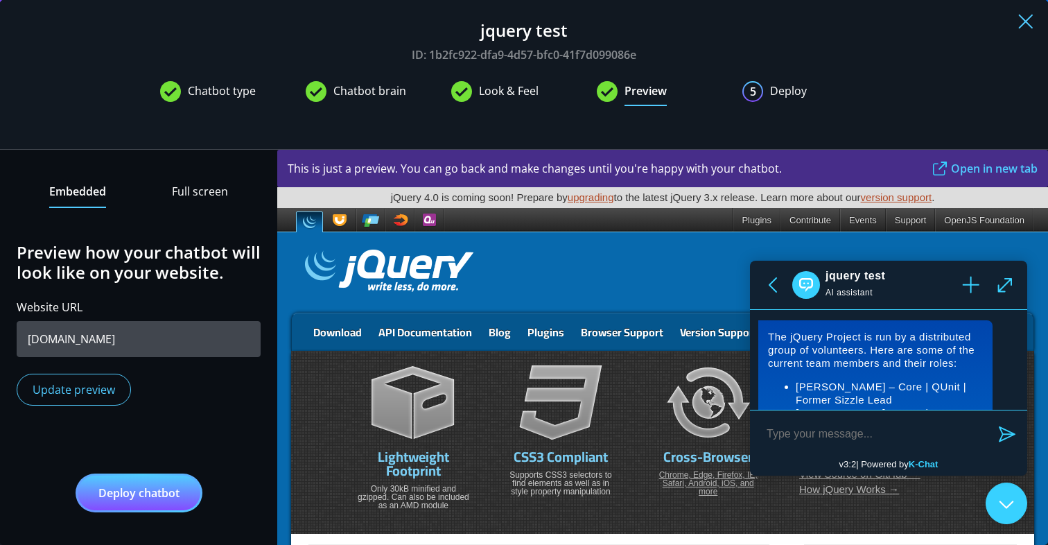
click at [965, 290] on icon at bounding box center [970, 284] width 17 height 17
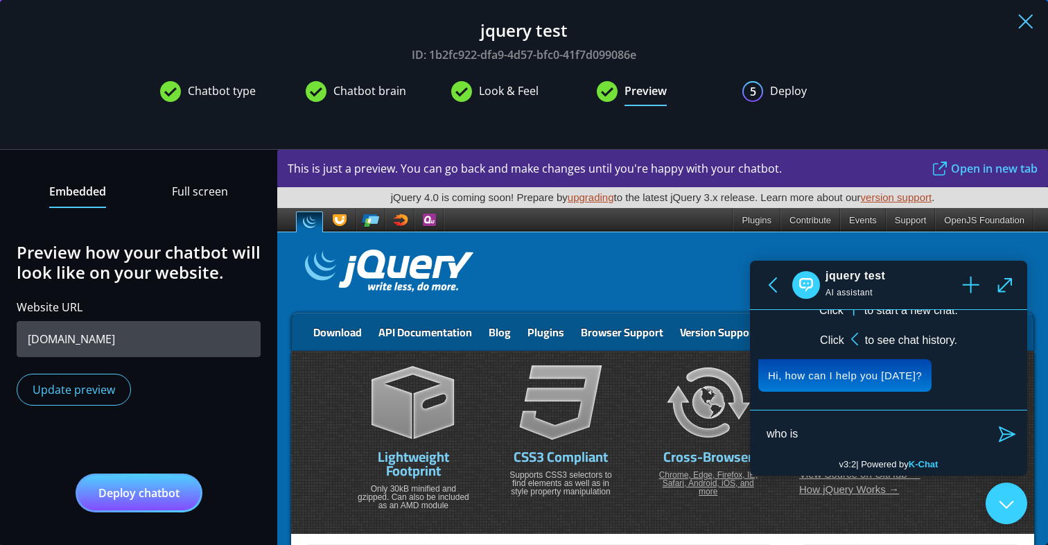
paste textarea "[PERSON_NAME] – Core | QUnit | Former Sizzle Lead"
type textarea "who is [PERSON_NAME] – Core | QUnit | Former Sizzle Lead"
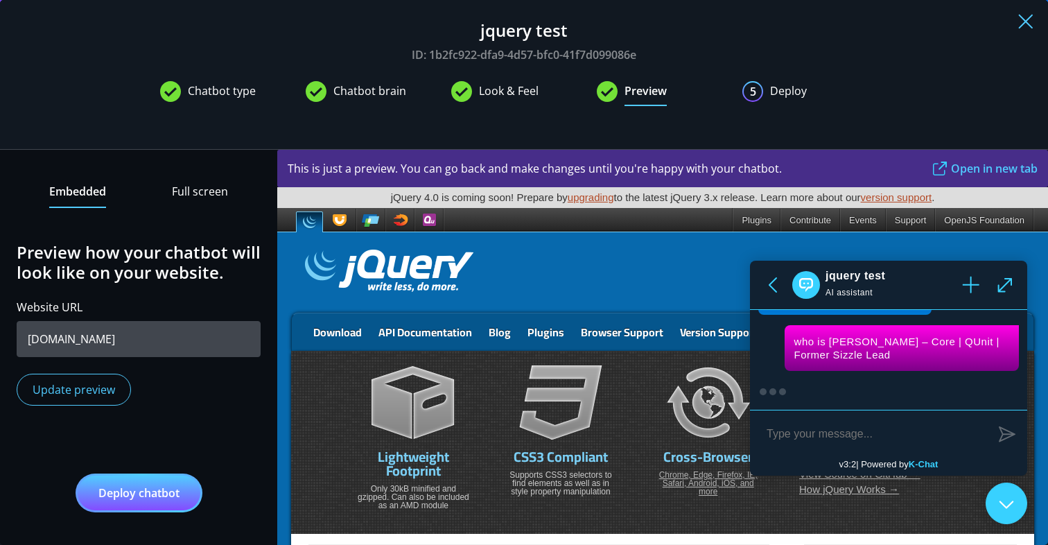
scroll to position [235, 0]
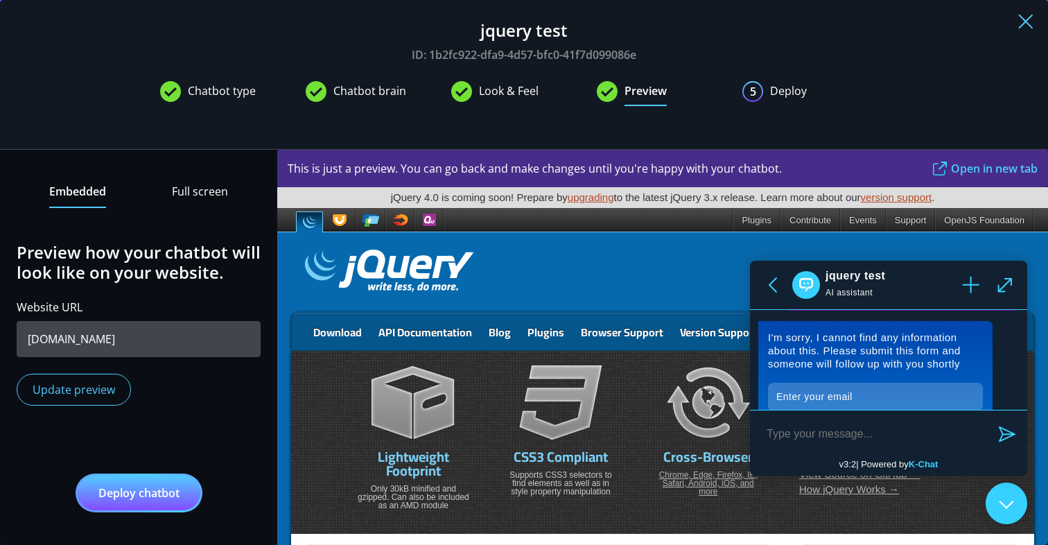
click at [356, 92] on span "Chatbot brain" at bounding box center [369, 94] width 73 height 24
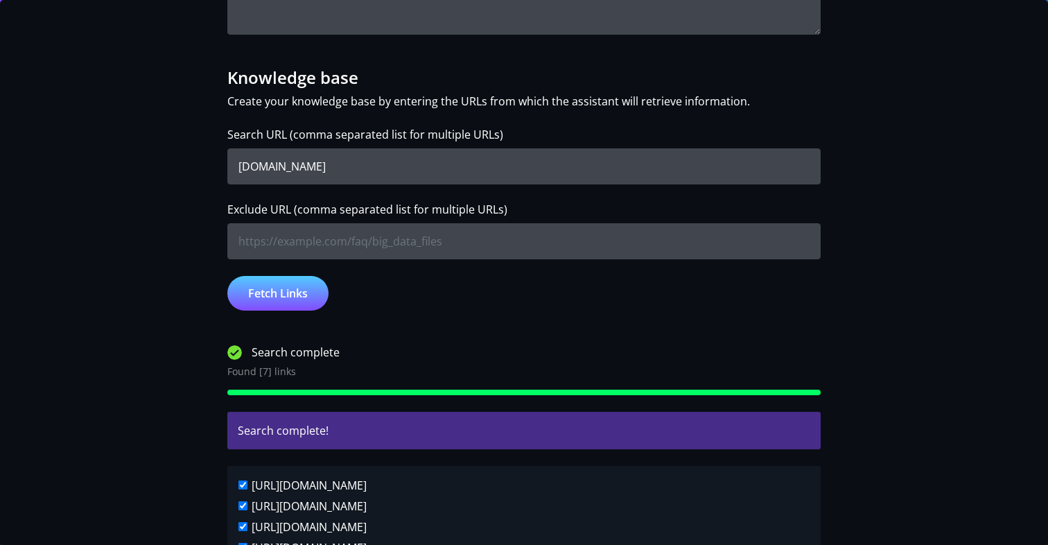
scroll to position [482, 0]
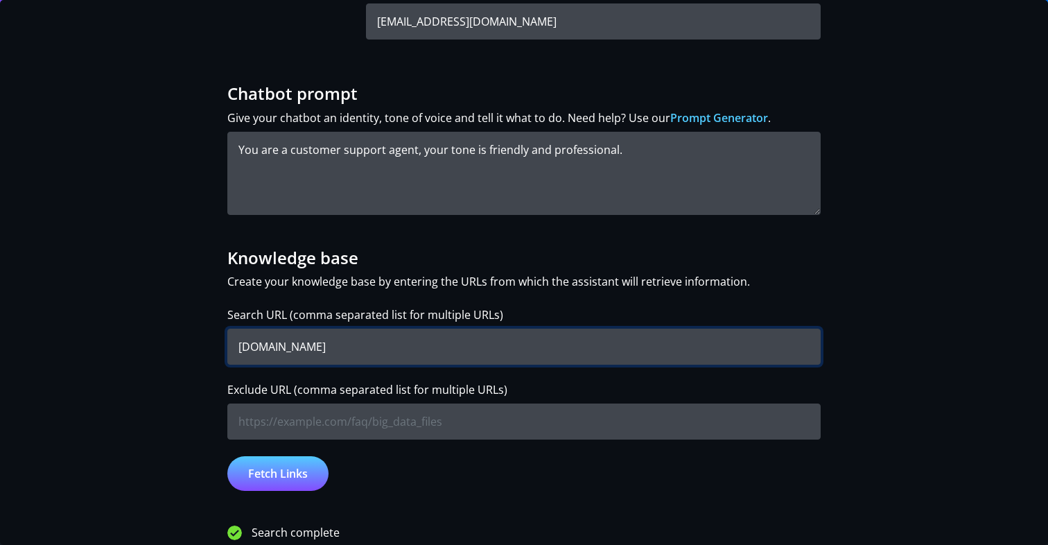
click at [309, 343] on input "[DOMAIN_NAME]" at bounding box center [523, 347] width 593 height 36
type input "[DOMAIN_NAME]"
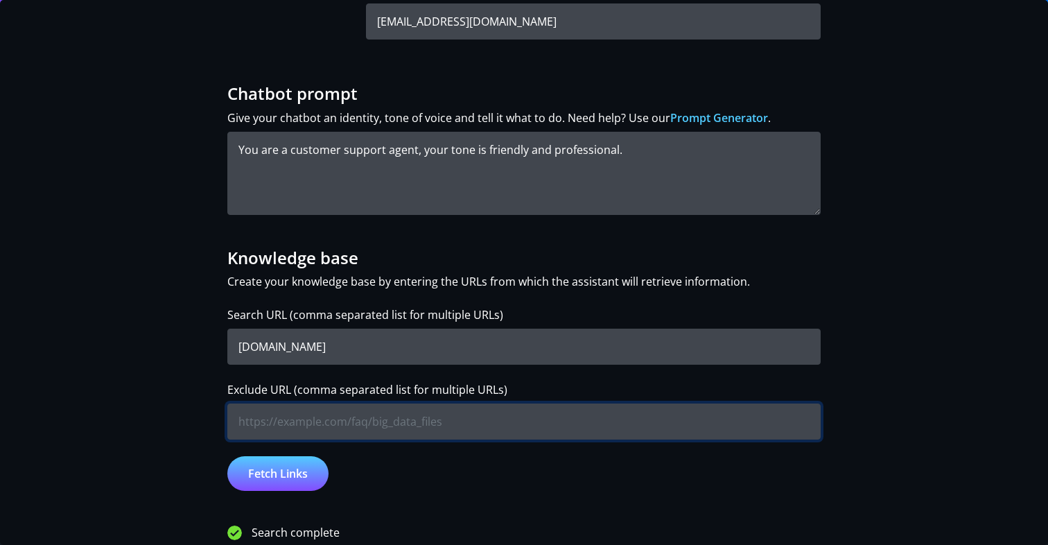
click at [317, 421] on input "Exclude URL (comma separated list for multiple URLs)" at bounding box center [523, 421] width 593 height 36
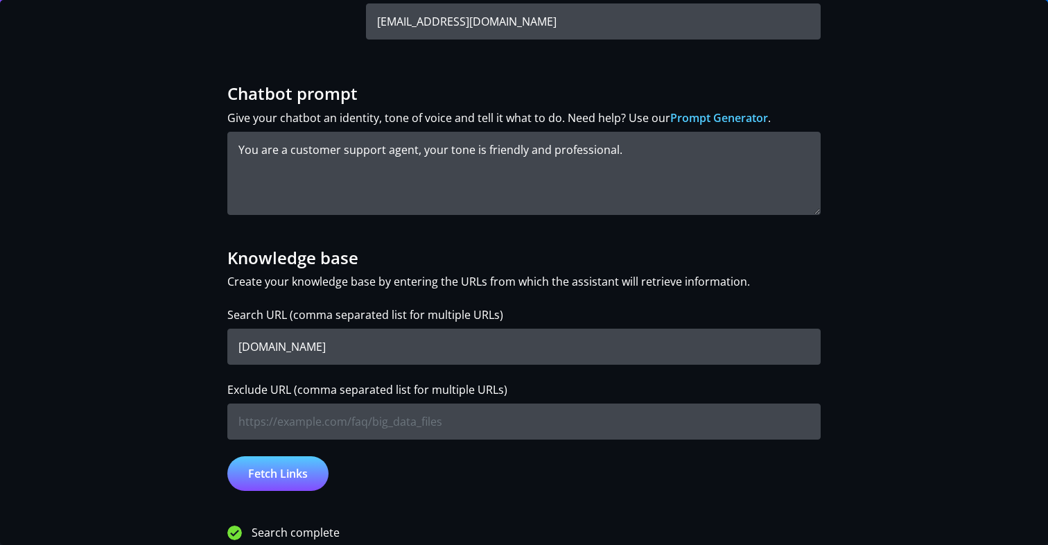
click at [142, 420] on div "Chatbot type Choose your AI assistant so we know what kind of chatbot to build.…" at bounding box center [524, 497] width 915 height 1598
click at [261, 461] on button "Fetch Links" at bounding box center [277, 473] width 101 height 35
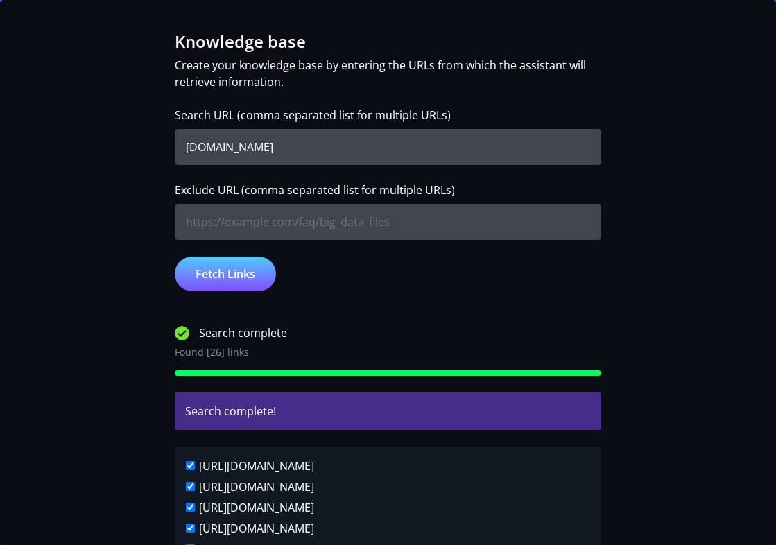
scroll to position [966, 0]
click at [454, 202] on div "Exclude URL (comma separated list for multiple URLs)" at bounding box center [388, 211] width 427 height 58
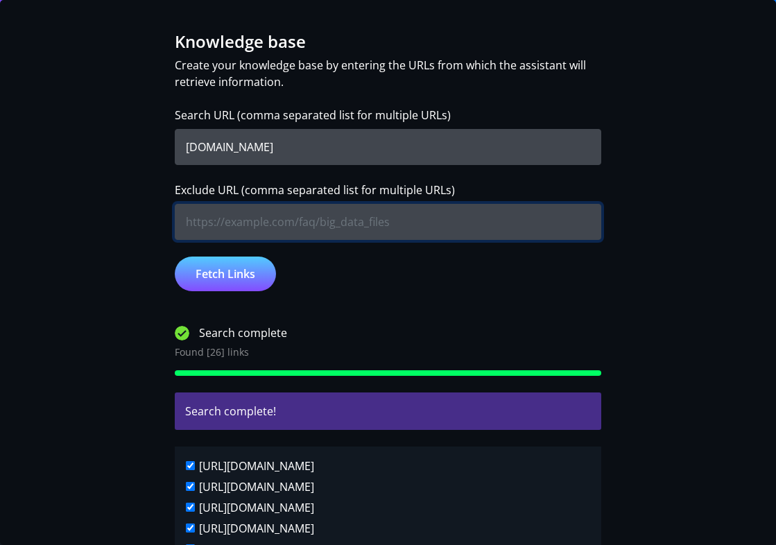
click at [446, 223] on input "Exclude URL (comma separated list for multiple URLs)" at bounding box center [388, 222] width 427 height 36
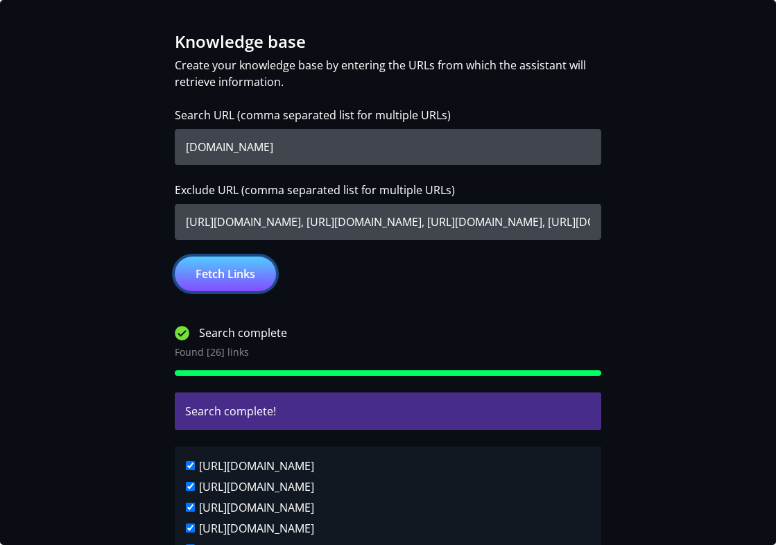
click at [247, 268] on button "Fetch Links" at bounding box center [225, 273] width 101 height 35
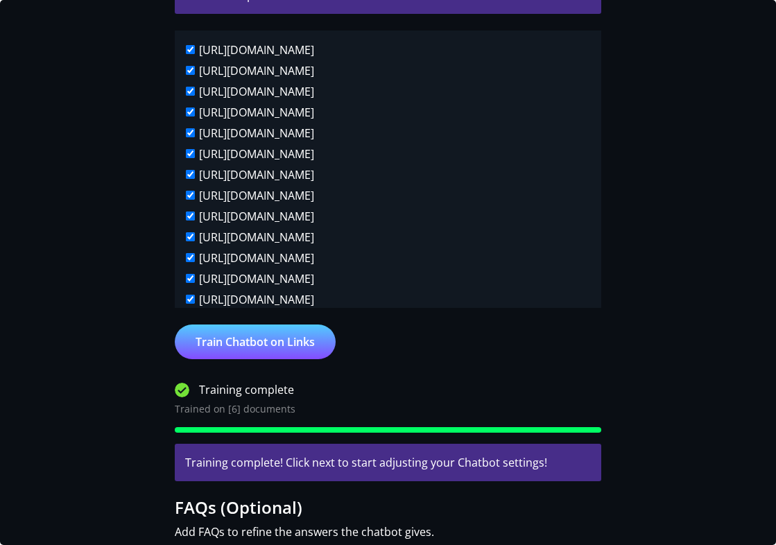
scroll to position [1146, 0]
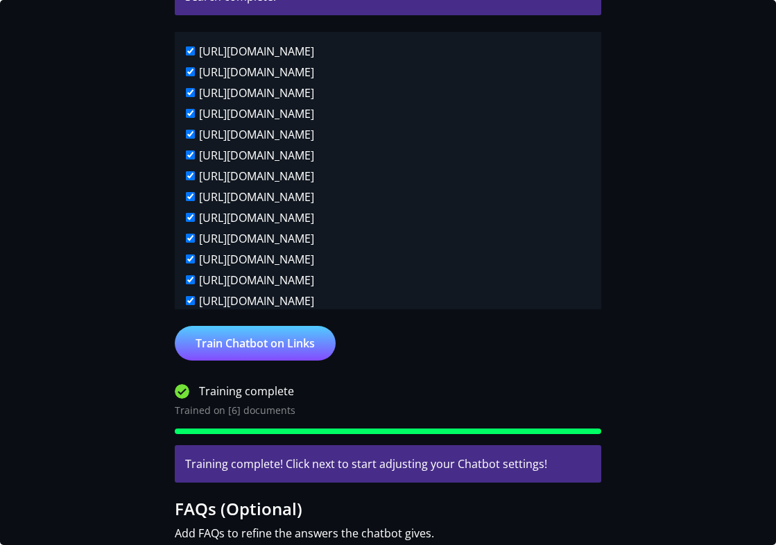
drag, startPoint x: 182, startPoint y: 213, endPoint x: 433, endPoint y: 207, distance: 251.0
click at [433, 207] on div "[URL][DOMAIN_NAME]" at bounding box center [388, 199] width 405 height 21
copy label "[URL][DOMAIN_NAME]"
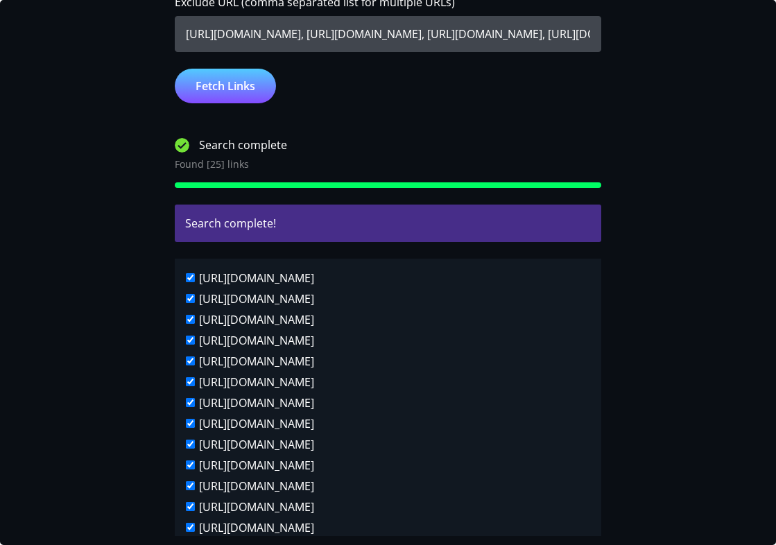
scroll to position [903, 0]
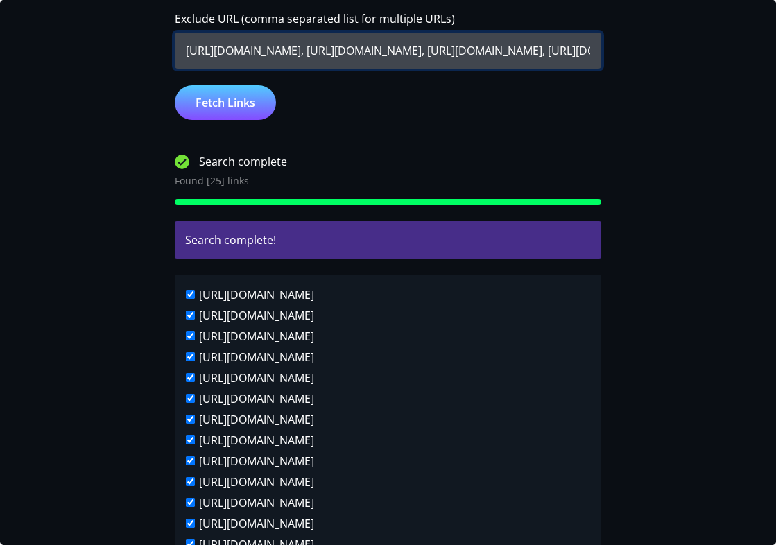
click at [461, 53] on input "[URL][DOMAIN_NAME], [URL][DOMAIN_NAME], [URL][DOMAIN_NAME], [URL][DOMAIN_NAME],…" at bounding box center [388, 51] width 427 height 36
click at [182, 51] on input "[URL][DOMAIN_NAME], [URL][DOMAIN_NAME], [URL][DOMAIN_NAME], [URL][DOMAIN_NAME],…" at bounding box center [388, 51] width 427 height 36
paste input "[URL][DOMAIN_NAME]"
type input "[URL][DOMAIN_NAME], [URL][DOMAIN_NAME], [URL][DOMAIN_NAME], [URL][DOMAIN_NAME],…"
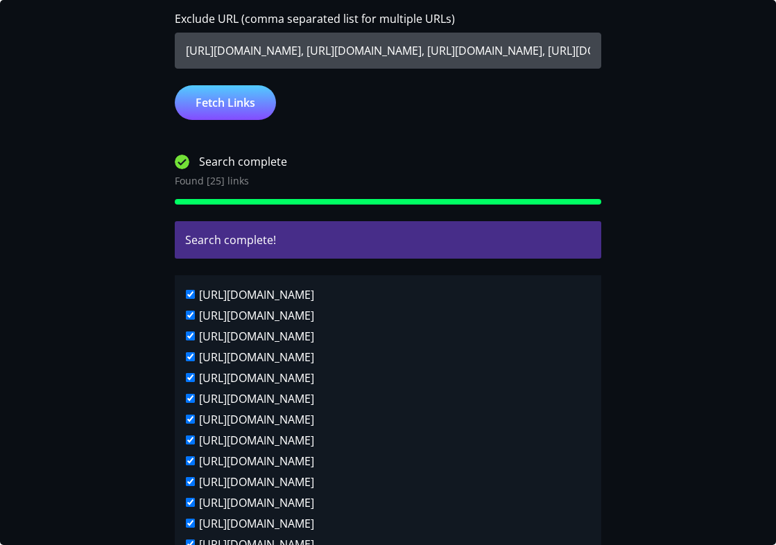
click at [218, 120] on div "Chatbot name: jquery test Model GPT-4.1 (GDPR + Fast + Smartest) GPT-4.1 (GDPR …" at bounding box center [388, 163] width 427 height 1688
click at [225, 101] on button "Fetch Links" at bounding box center [225, 102] width 101 height 35
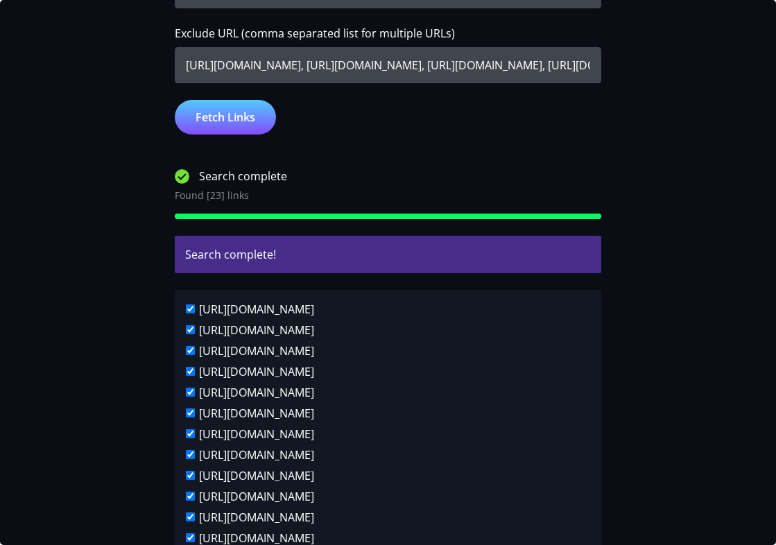
scroll to position [966, 0]
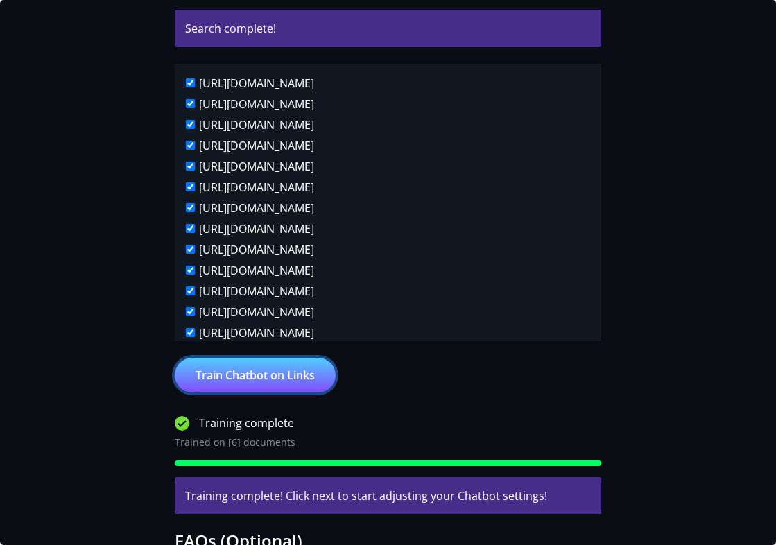
click at [295, 385] on button "Train Chatbot on Links" at bounding box center [255, 375] width 161 height 35
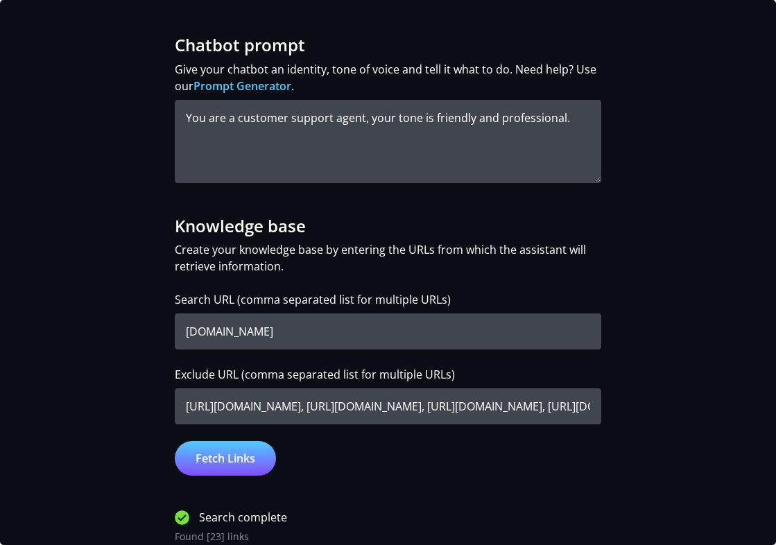
scroll to position [0, 0]
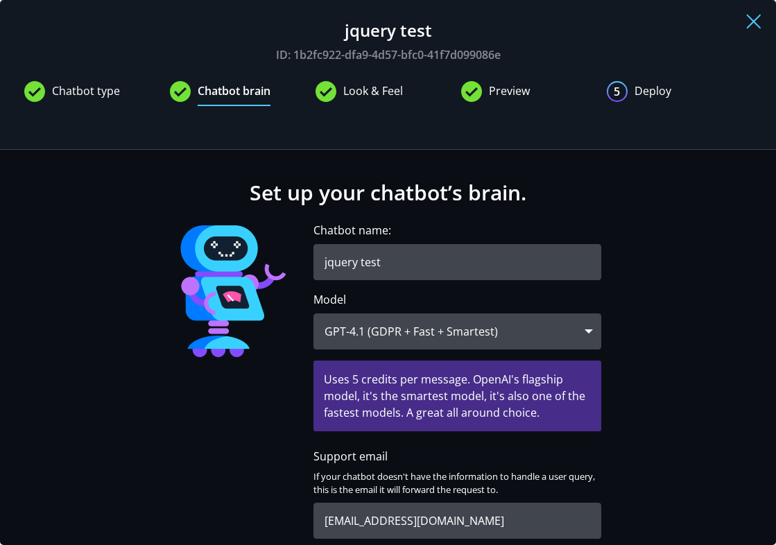
click at [496, 101] on span "Preview" at bounding box center [509, 94] width 41 height 24
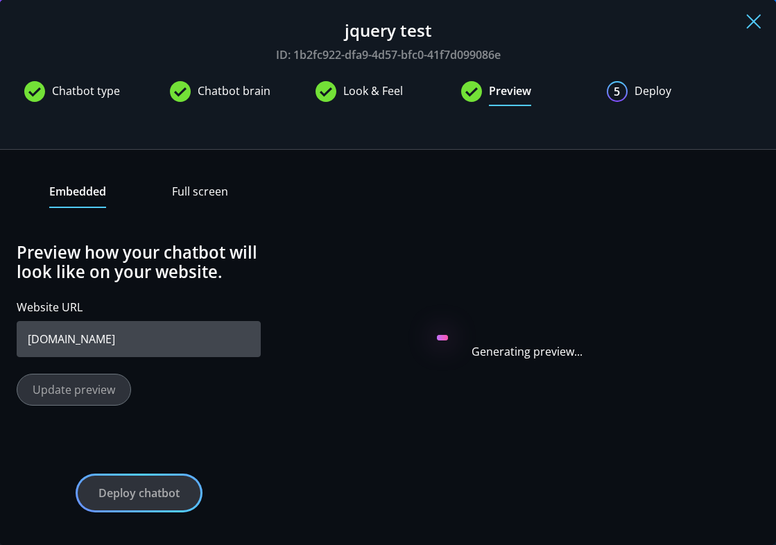
scroll to position [97, 0]
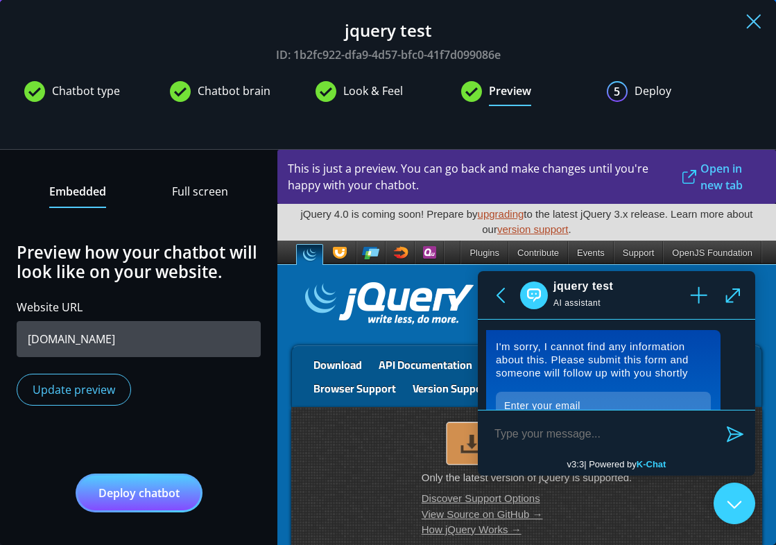
click at [699, 290] on icon at bounding box center [698, 294] width 17 height 17
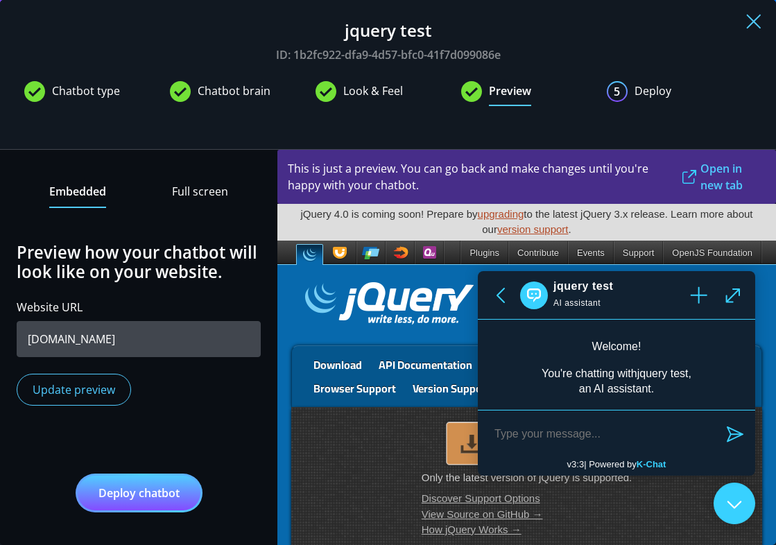
scroll to position [107, 0]
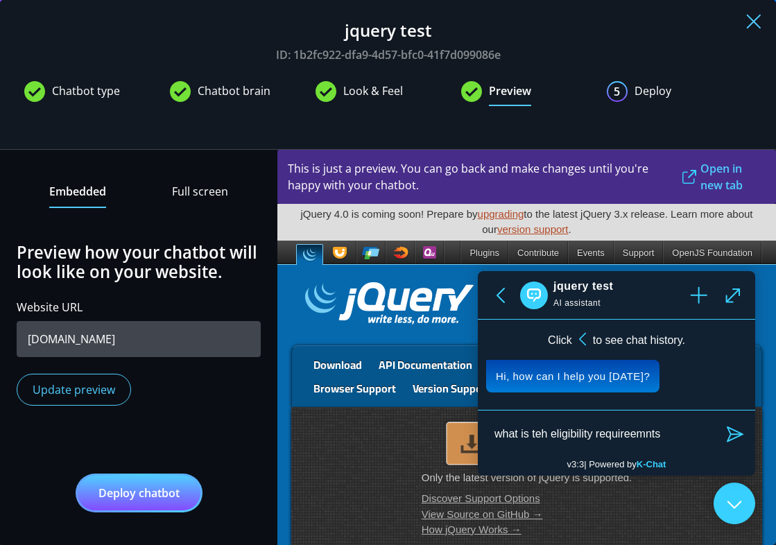
type textarea "what is teh eligibility requireemnts"
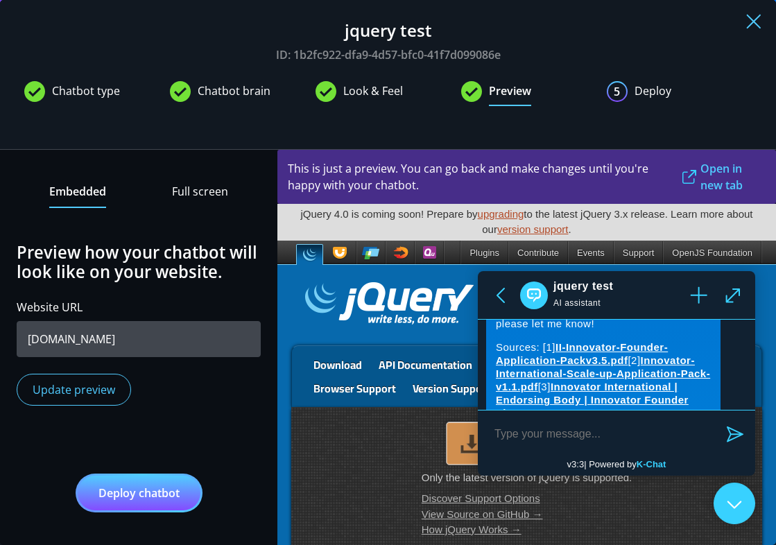
scroll to position [1312, 0]
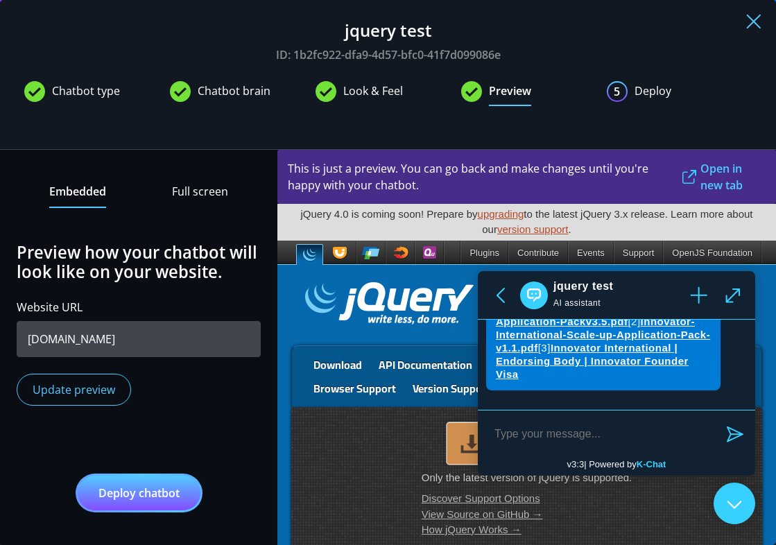
click at [385, 97] on span "Look & Feel" at bounding box center [373, 94] width 60 height 24
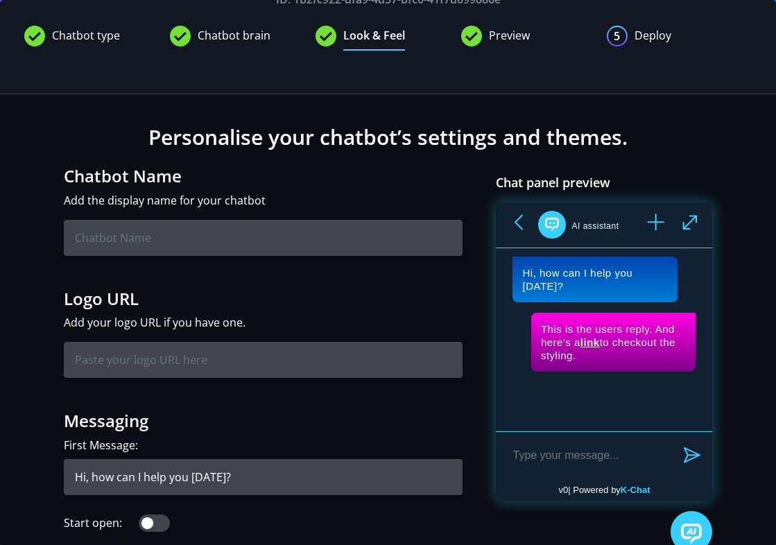
scroll to position [58, 0]
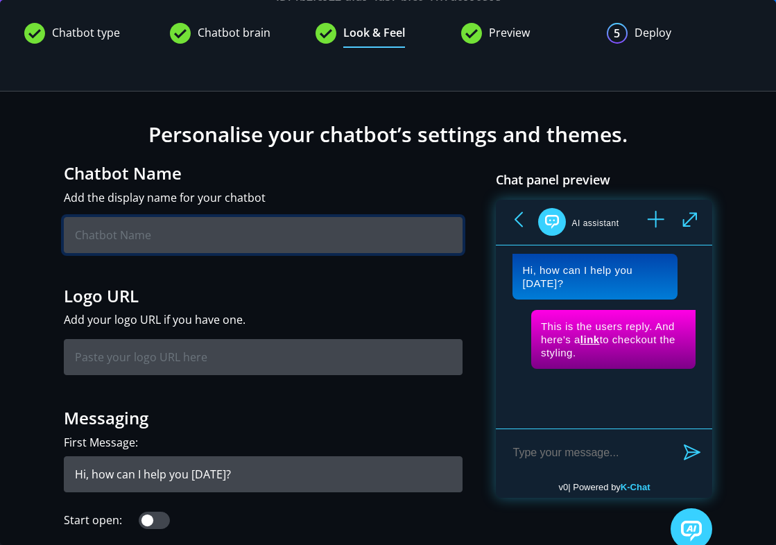
click at [236, 223] on input "text" at bounding box center [263, 235] width 399 height 36
type input "Innovator"
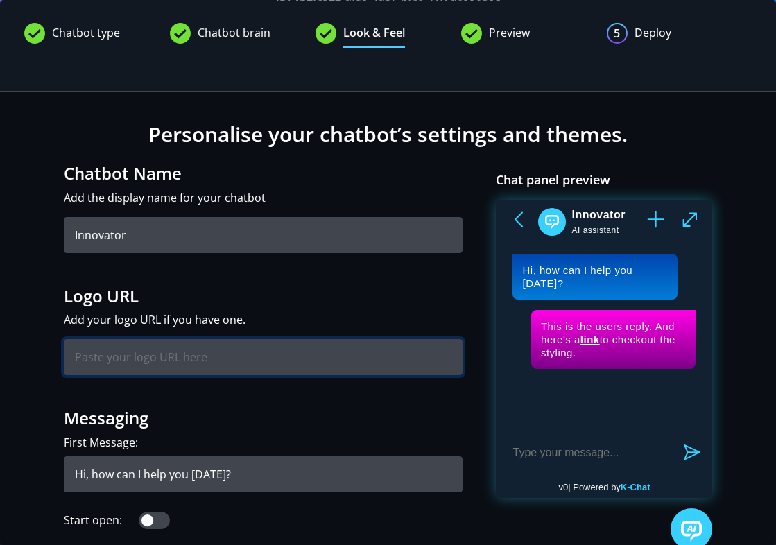
click at [139, 365] on input "text" at bounding box center [263, 357] width 399 height 36
type input "data:image/png;base64,iVBORw0KGgoAAAANSUhEUgAAABwAAAAcCAAAAABXZoBIAAABPElEQVR4A…"
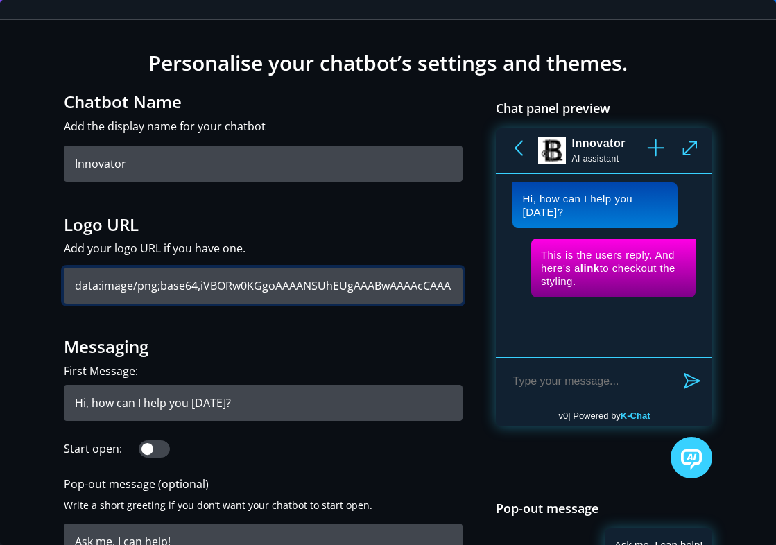
scroll to position [136, 0]
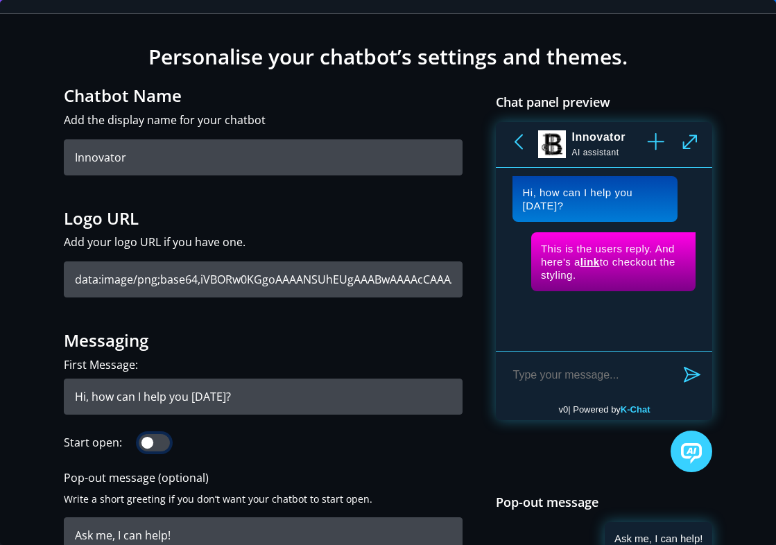
click at [145, 443] on input "Start open:" at bounding box center [154, 442] width 31 height 17
checkbox input "true"
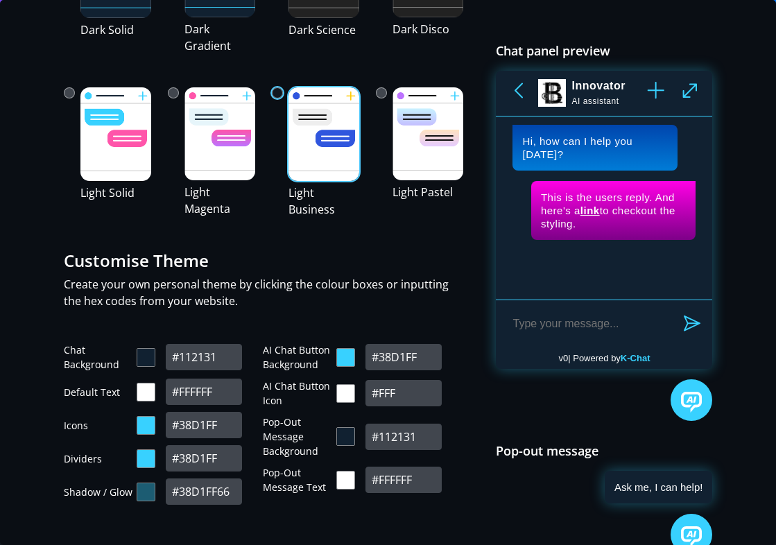
scroll to position [906, 0]
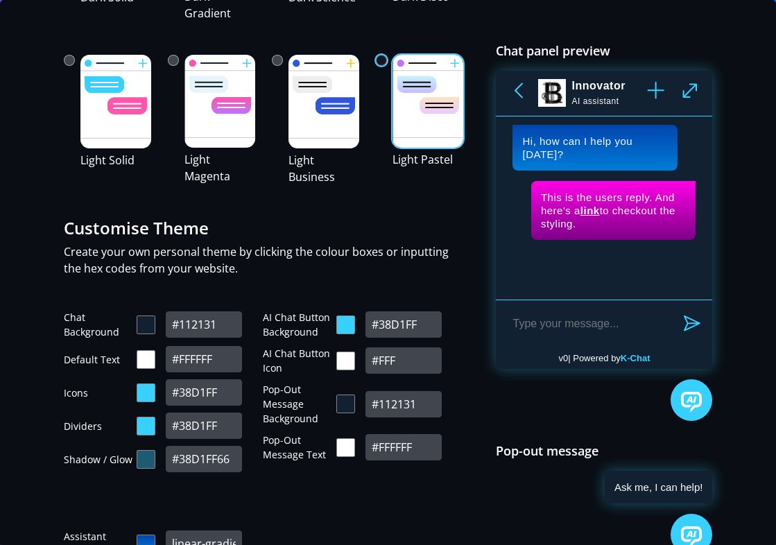
click at [444, 99] on img at bounding box center [427, 101] width 71 height 93
type input "#FFFFFF"
type input "#111111"
type input "#CCCCCC"
type input "#2D2D2D66"
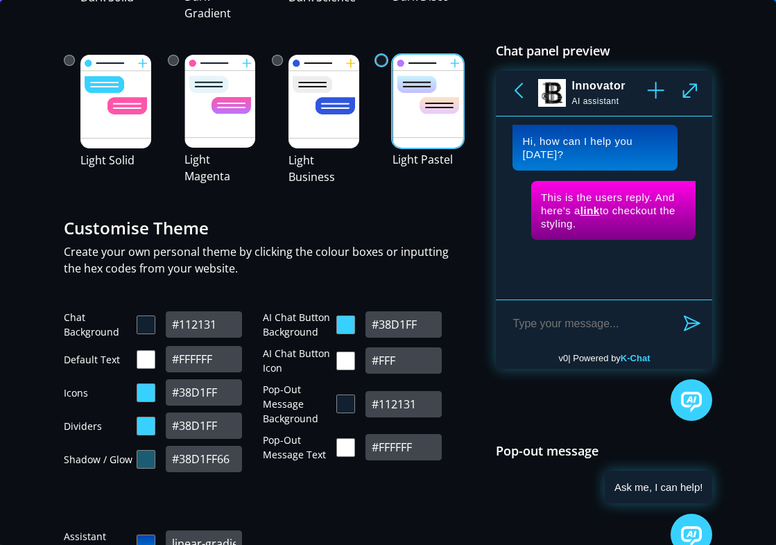
type input "#BD73FF"
type input "#FFFFFF"
type input "#111111"
type input "linear-gradient(180deg,#C8F2FF 0, #C4BFFF 100%)"
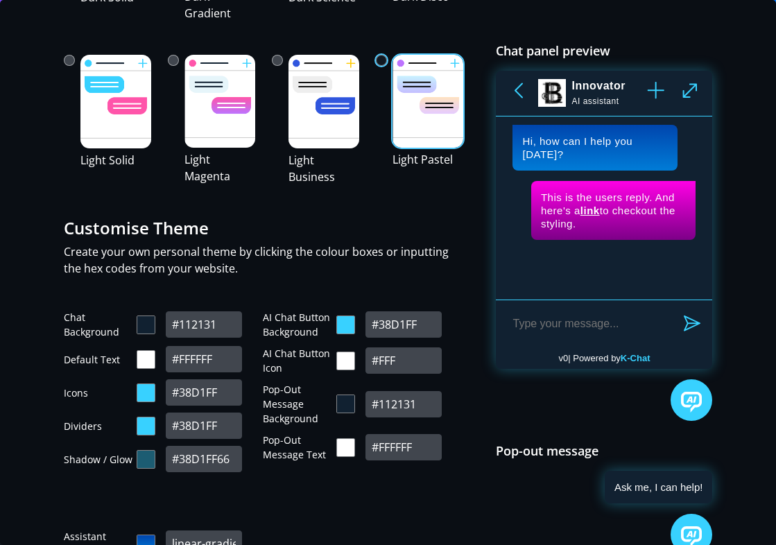
type input "#111111"
type input "linear-gradient(180deg,#FFE3C1 0, #E5CBFF 100%)"
type input "#111111"
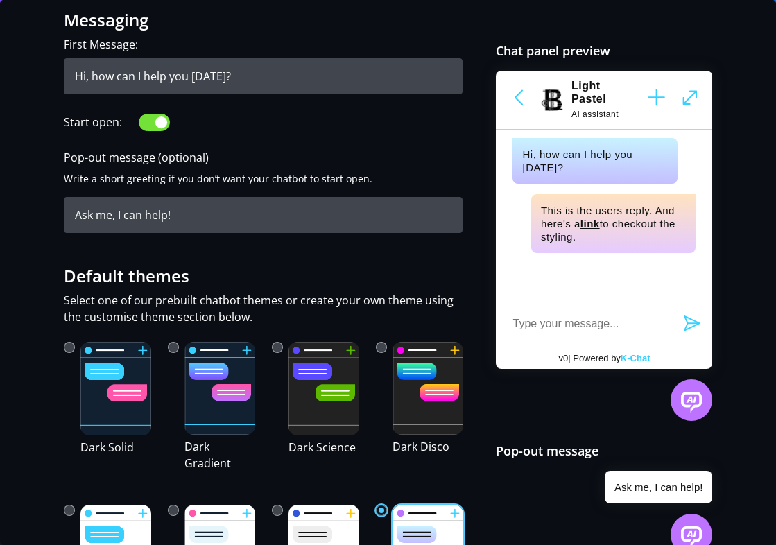
scroll to position [0, 0]
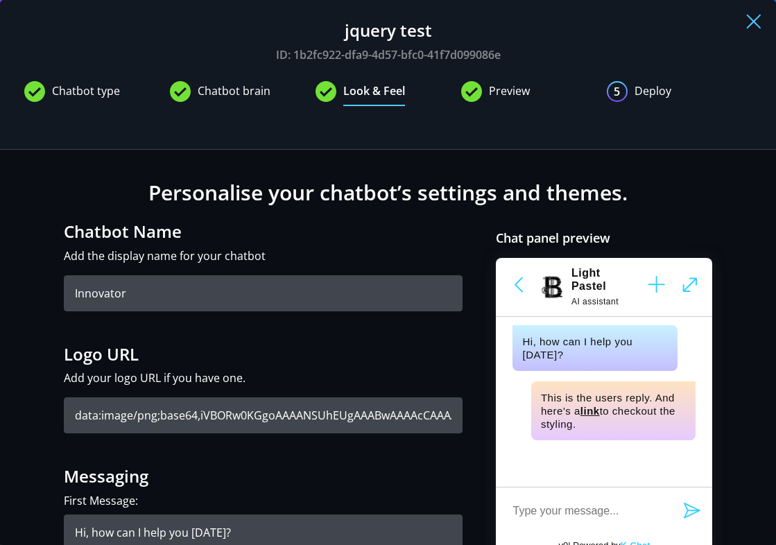
click at [489, 89] on span "Preview" at bounding box center [509, 94] width 41 height 24
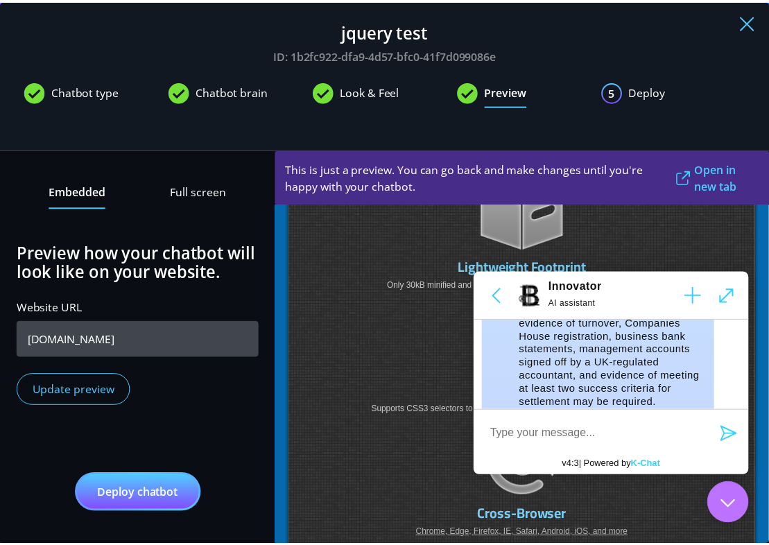
scroll to position [558, 0]
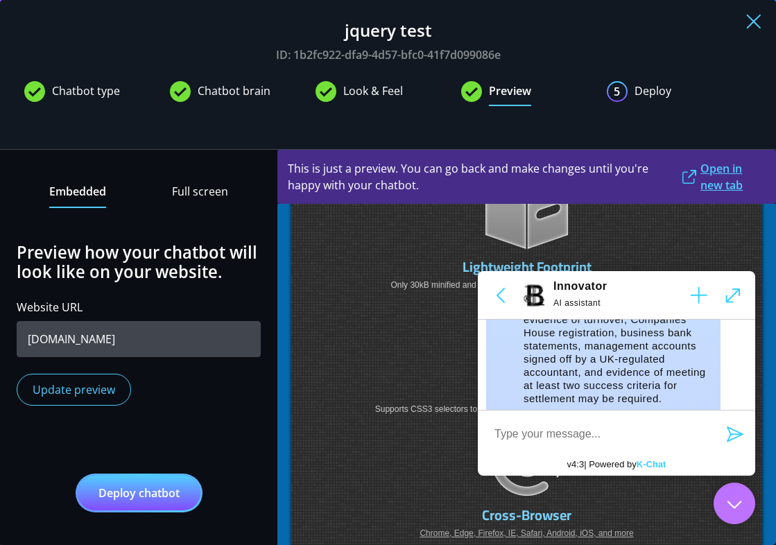
click at [706, 187] on link "Open in new tab" at bounding box center [723, 176] width 85 height 33
click at [756, 14] on img at bounding box center [753, 21] width 15 height 15
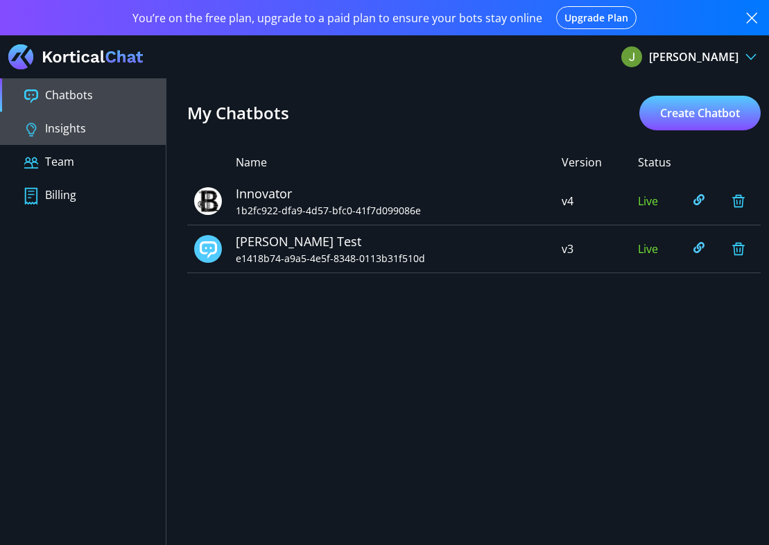
click at [60, 134] on button "Insights" at bounding box center [83, 128] width 166 height 33
type input "[DATE] 17:06"
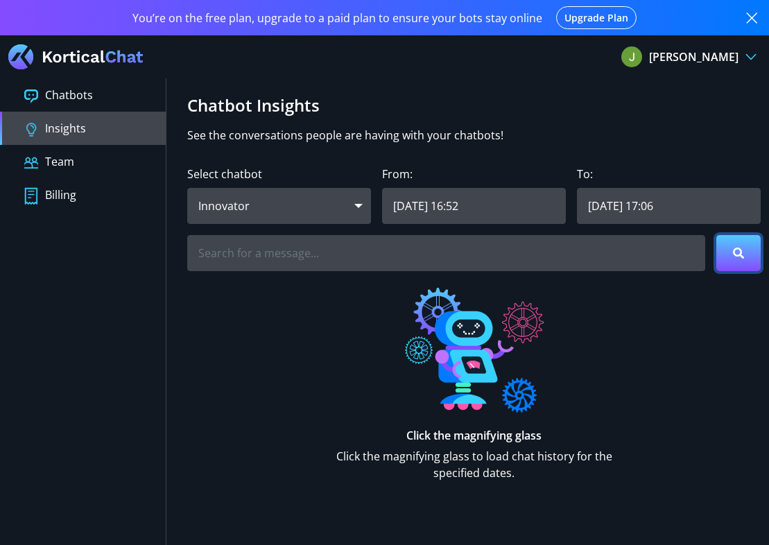
click at [716, 264] on button at bounding box center [738, 253] width 44 height 36
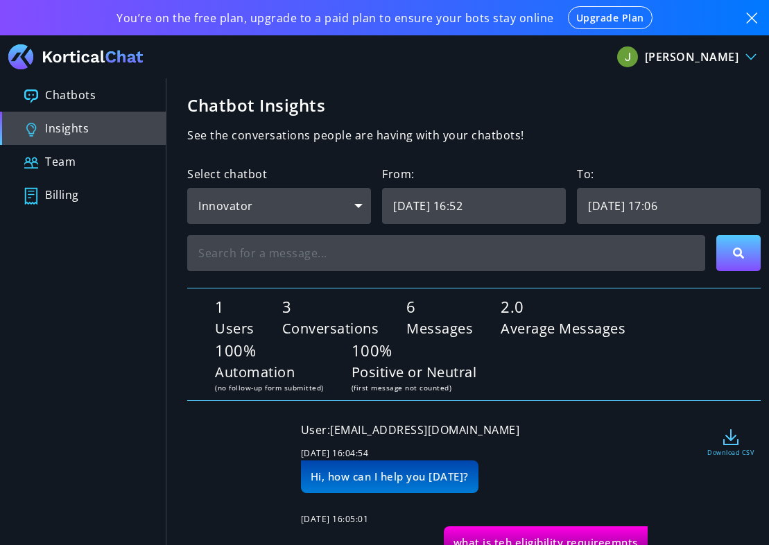
click at [240, 199] on div "Innovator" at bounding box center [279, 206] width 184 height 36
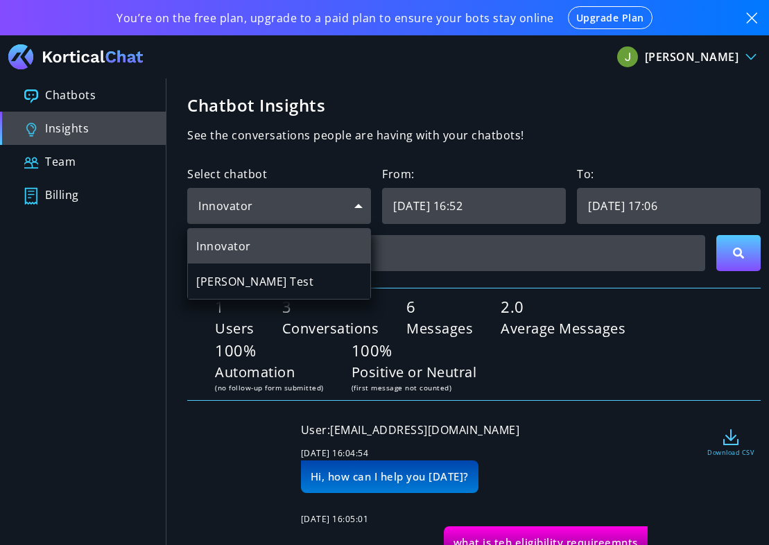
click at [250, 294] on div "[PERSON_NAME] Test" at bounding box center [279, 281] width 182 height 35
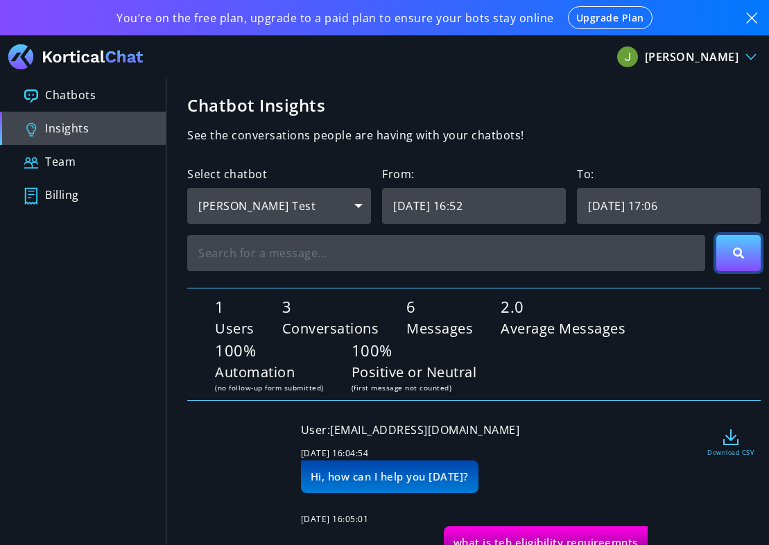
click at [725, 257] on button at bounding box center [738, 253] width 45 height 36
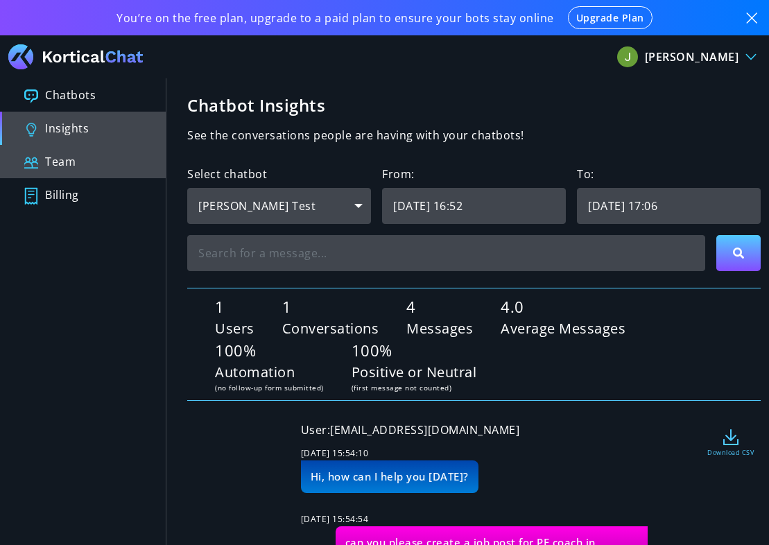
click at [94, 172] on button "Team" at bounding box center [83, 161] width 166 height 33
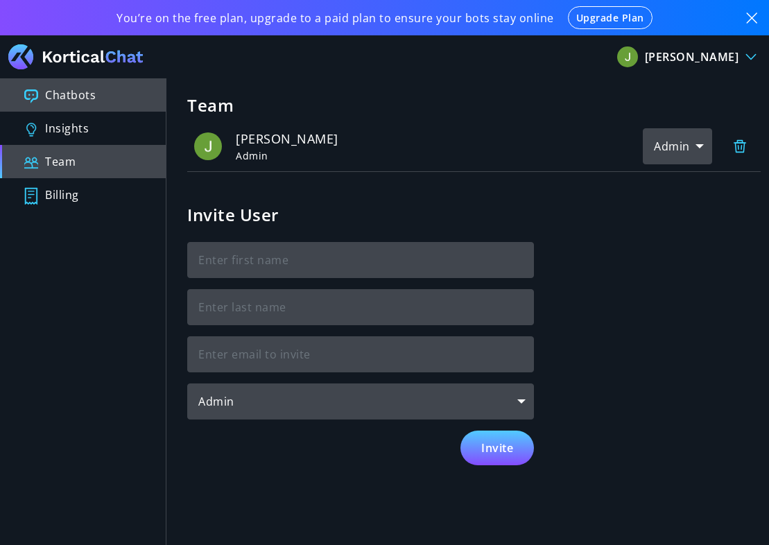
click at [117, 89] on button "Chatbots" at bounding box center [83, 94] width 166 height 33
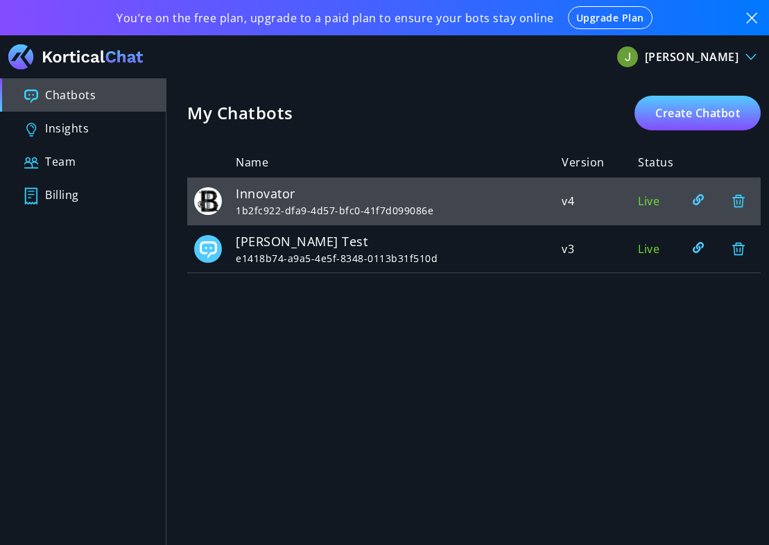
click at [311, 201] on span "Innovator" at bounding box center [399, 193] width 326 height 19
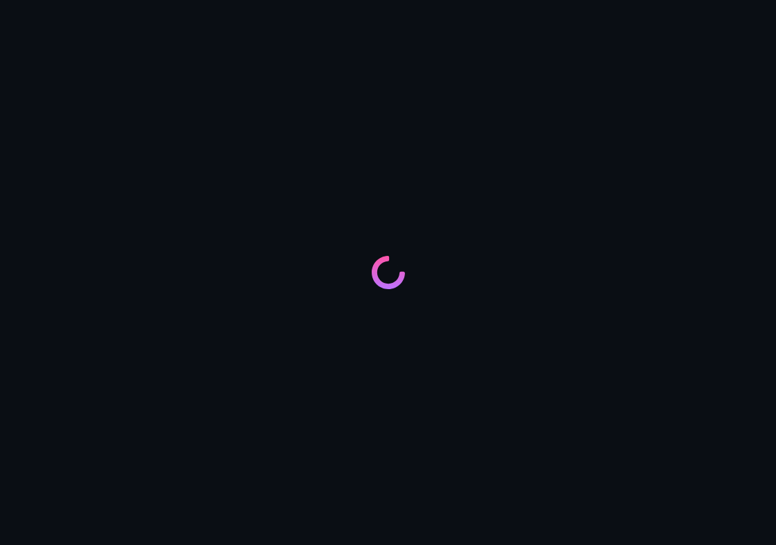
type input "Innovator"
type input "[EMAIL_ADDRESS][DOMAIN_NAME]"
type textarea "You are a customer support agent, your tone is friendly and professional."
type input "[DOMAIN_NAME]"
type input "[URL][DOMAIN_NAME], [URL][DOMAIN_NAME], [URL][DOMAIN_NAME], [URL][DOMAIN_NAME],…"
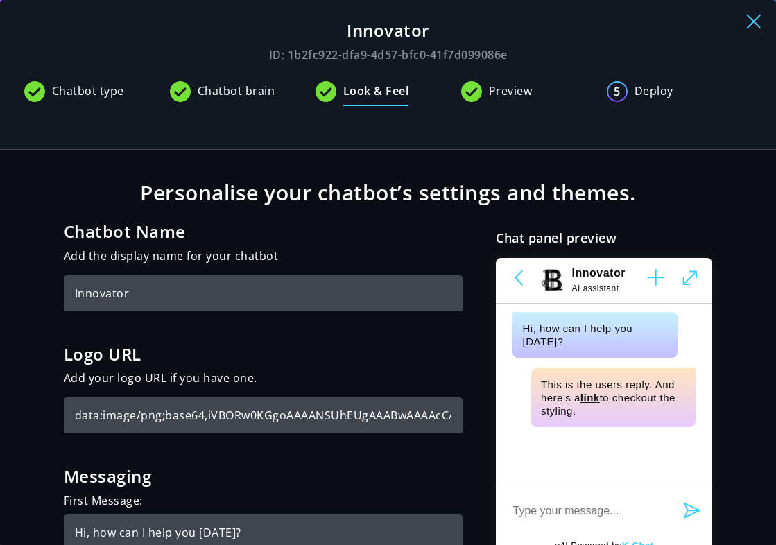
click at [240, 92] on span "Chatbot brain" at bounding box center [237, 94] width 78 height 24
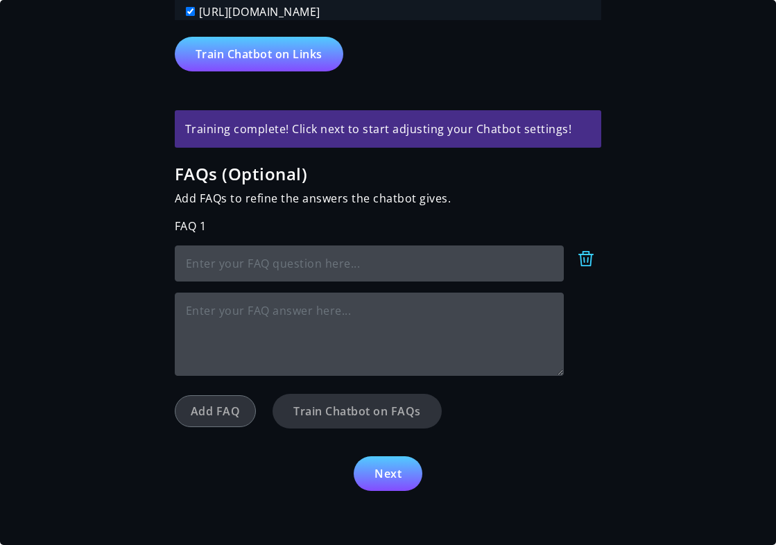
scroll to position [1440, 0]
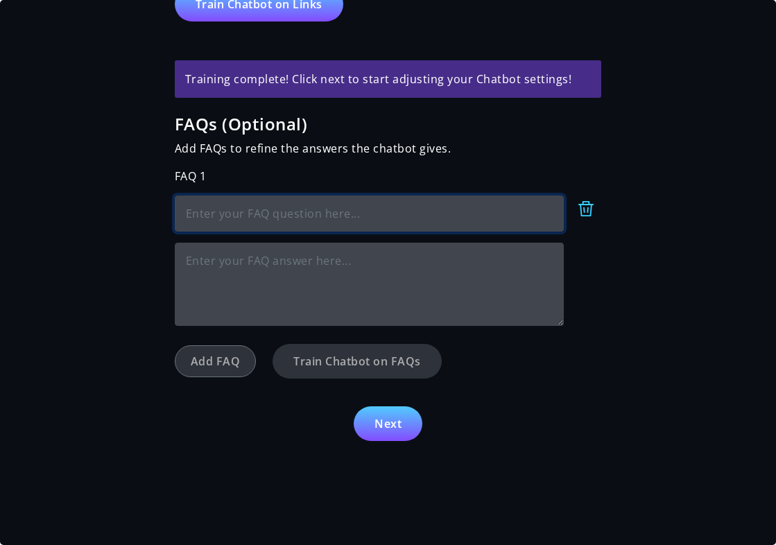
click at [252, 219] on input "text" at bounding box center [370, 213] width 390 height 36
type input "who is the owner ceo"
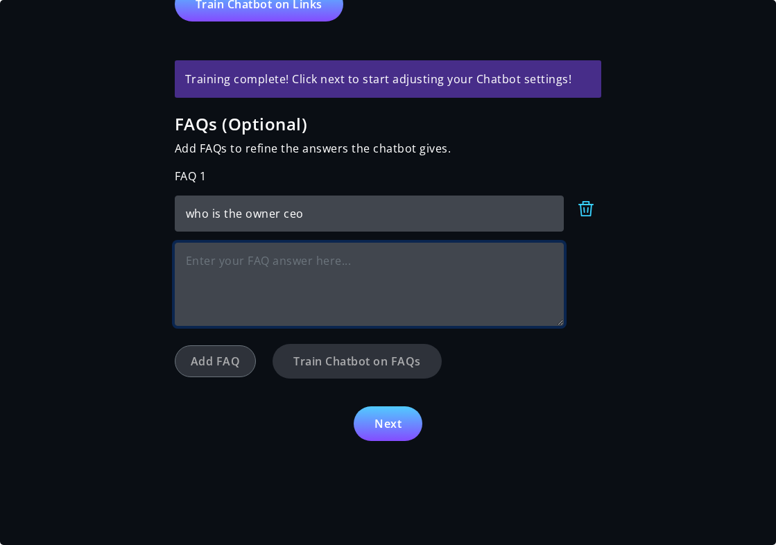
click at [250, 265] on textarea at bounding box center [370, 284] width 390 height 83
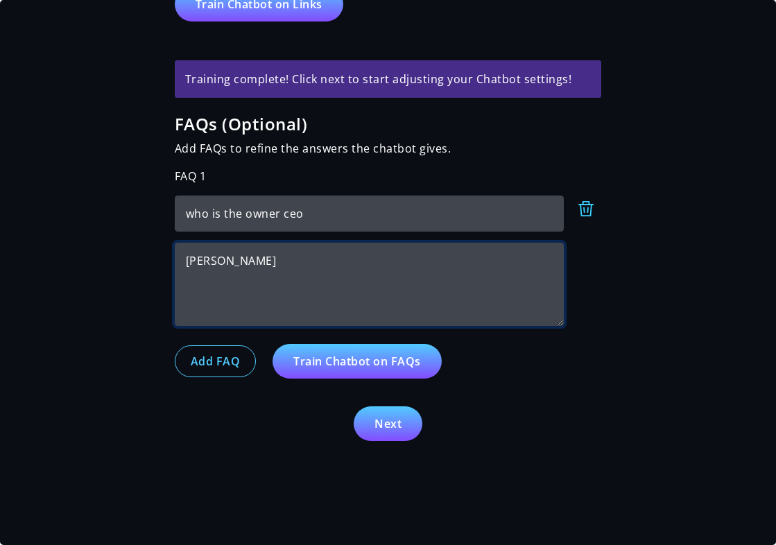
type textarea "[PERSON_NAME]"
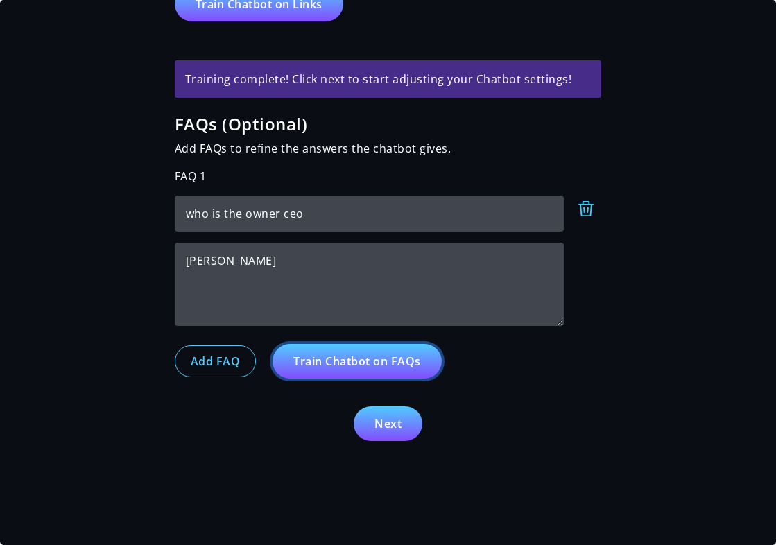
click at [340, 371] on button "Train Chatbot on FAQs" at bounding box center [356, 361] width 169 height 35
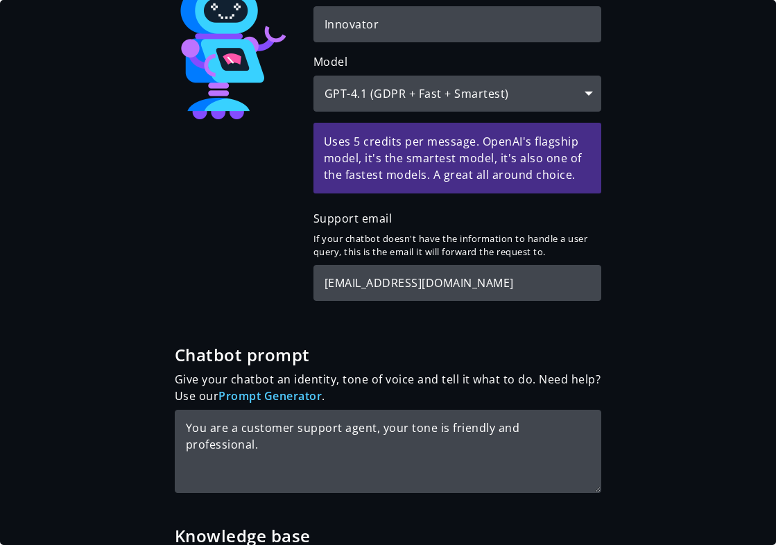
scroll to position [0, 0]
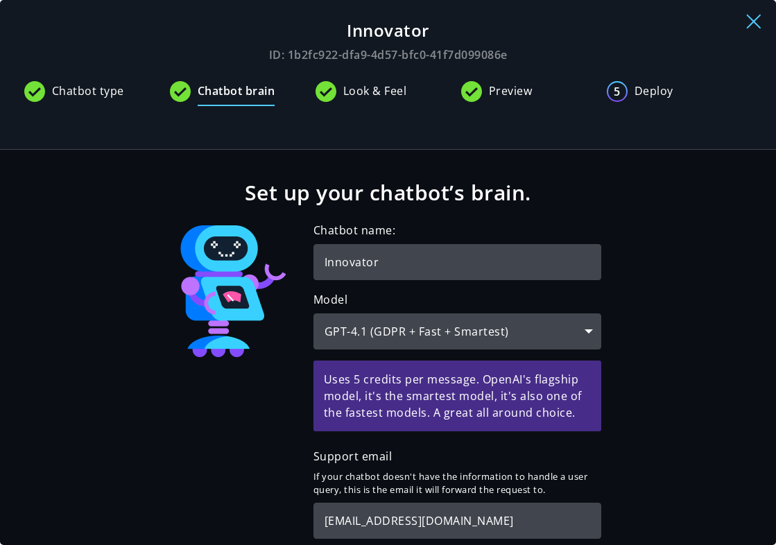
click at [502, 100] on span "Preview" at bounding box center [511, 94] width 44 height 24
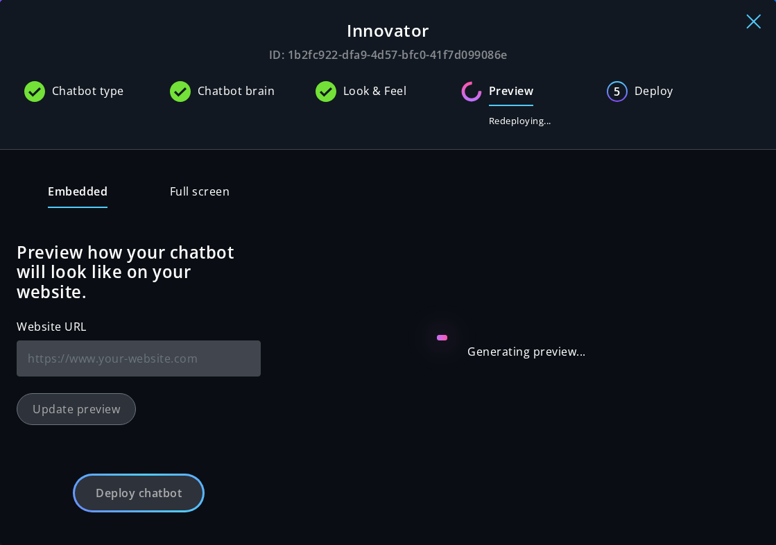
type input "[DOMAIN_NAME]"
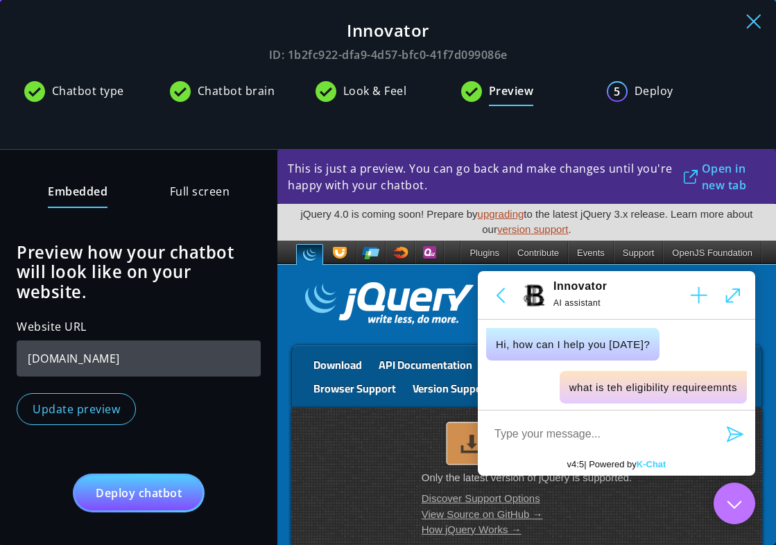
scroll to position [84, 0]
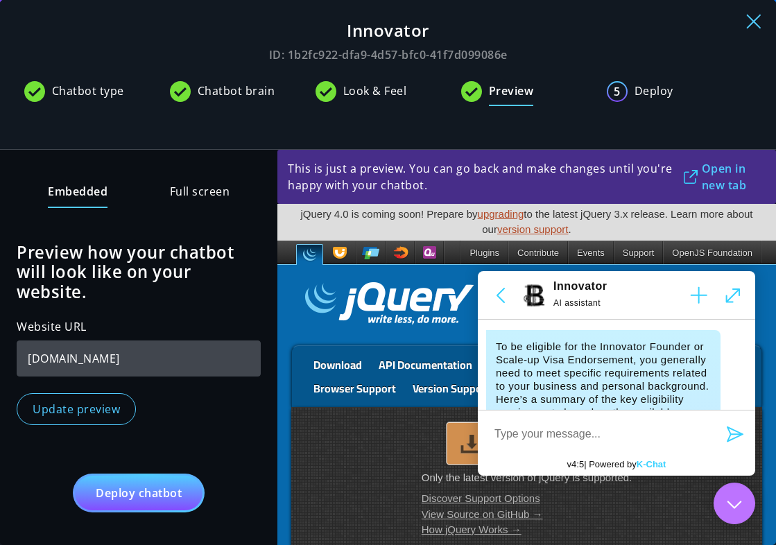
click at [261, 93] on span "Chatbot brain" at bounding box center [237, 94] width 78 height 24
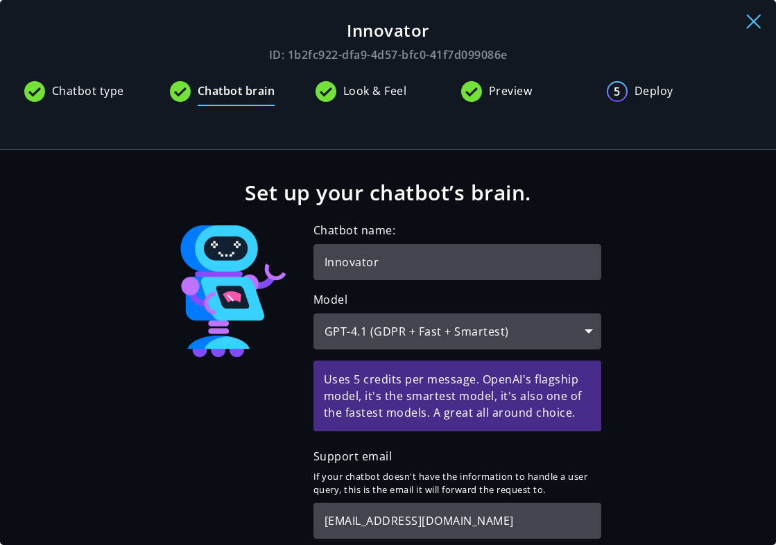
click at [376, 90] on span "Look & Feel" at bounding box center [375, 94] width 64 height 24
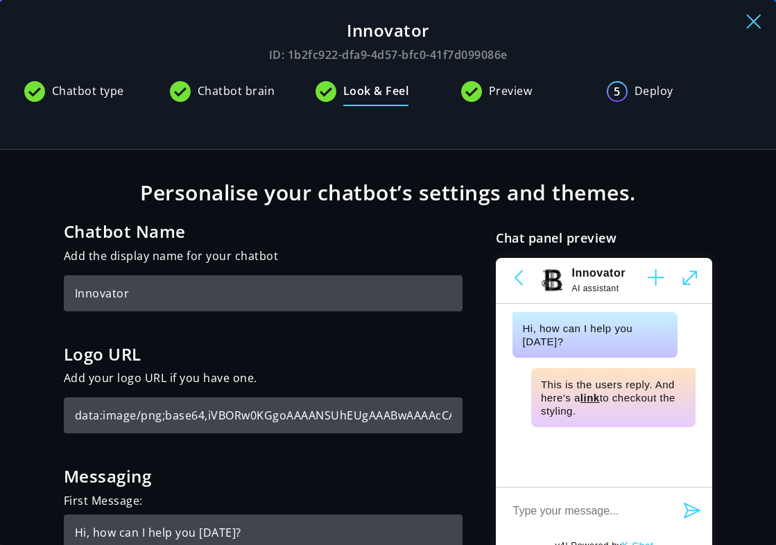
click at [748, 17] on img at bounding box center [753, 21] width 15 height 15
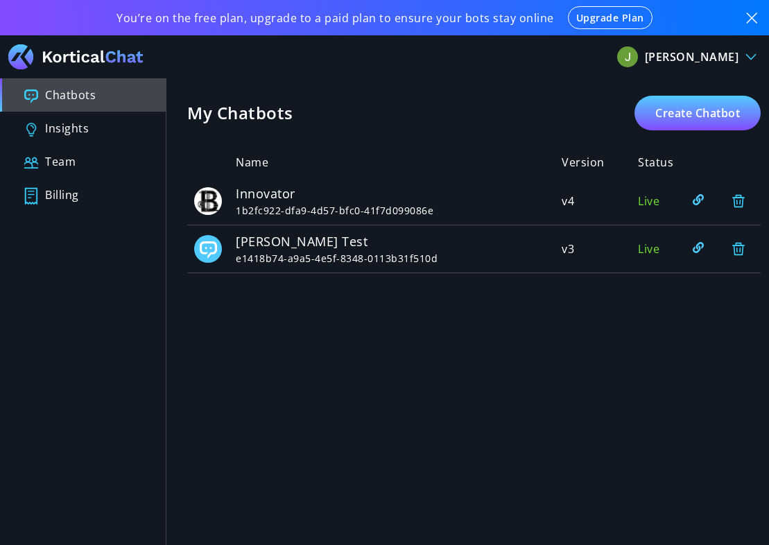
click at [750, 47] on button "[PERSON_NAME]" at bounding box center [687, 57] width 148 height 22
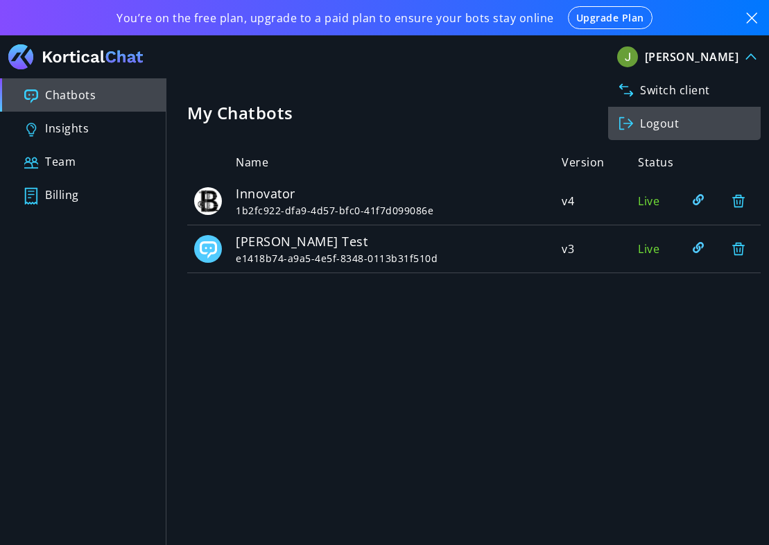
click at [676, 82] on link "Switch client" at bounding box center [684, 89] width 152 height 33
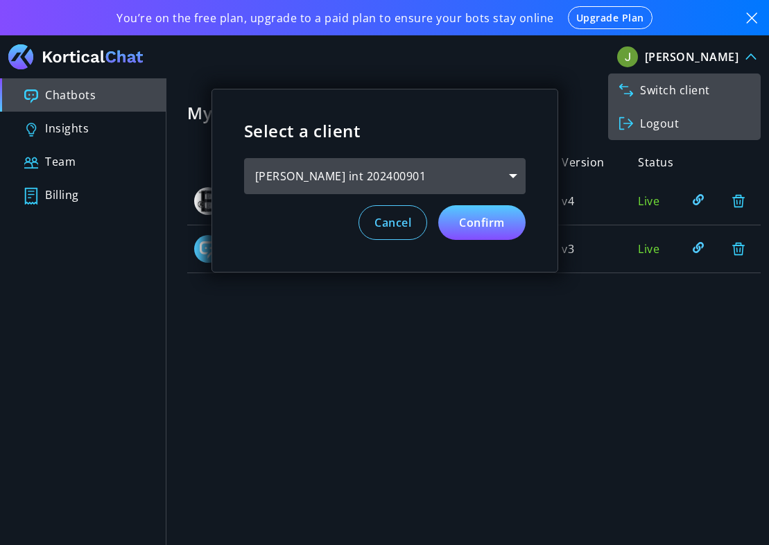
click at [367, 174] on div "[PERSON_NAME] int 202400901" at bounding box center [384, 176] width 281 height 36
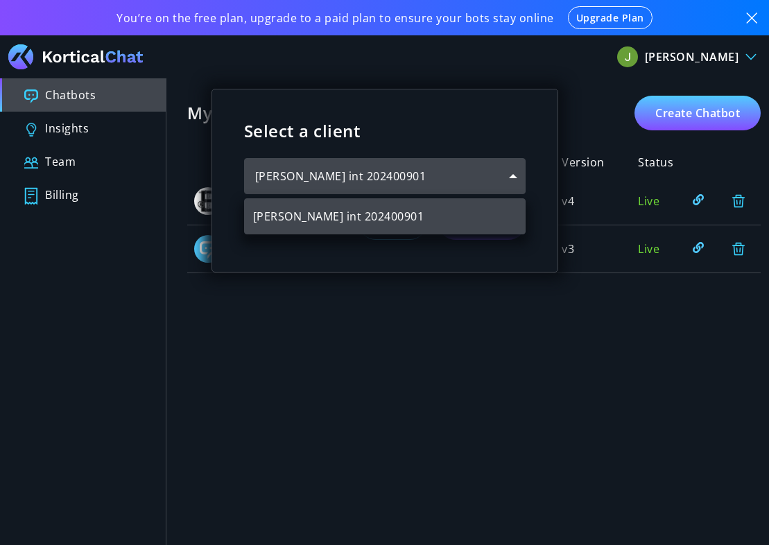
click at [744, 65] on div "Select a client Current client: [PERSON_NAME] int 202400901 [PERSON_NAME] int 2…" at bounding box center [384, 272] width 769 height 545
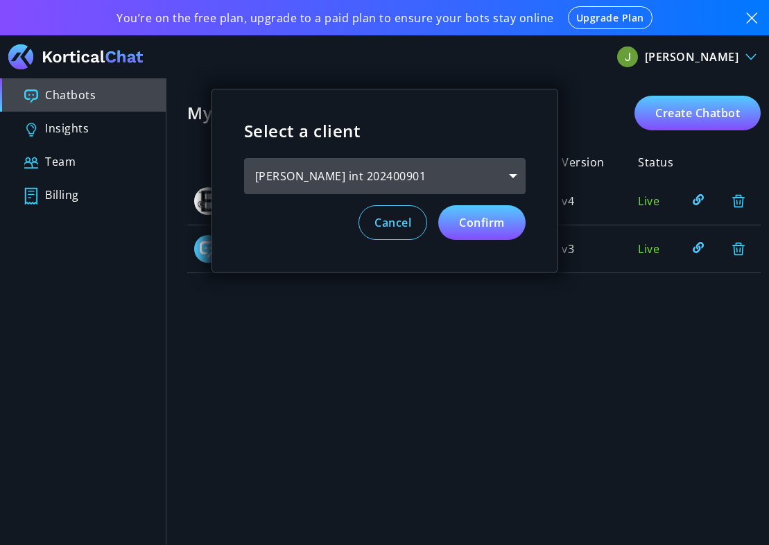
click at [746, 45] on div "Select a client Current client: [PERSON_NAME] int 202400901 [PERSON_NAME] int 2…" at bounding box center [384, 272] width 769 height 545
click at [500, 73] on div "Select a client Current client: [PERSON_NAME] int 202400901 [PERSON_NAME] int 2…" at bounding box center [384, 272] width 769 height 545
click at [385, 226] on button "Cancel" at bounding box center [392, 222] width 69 height 35
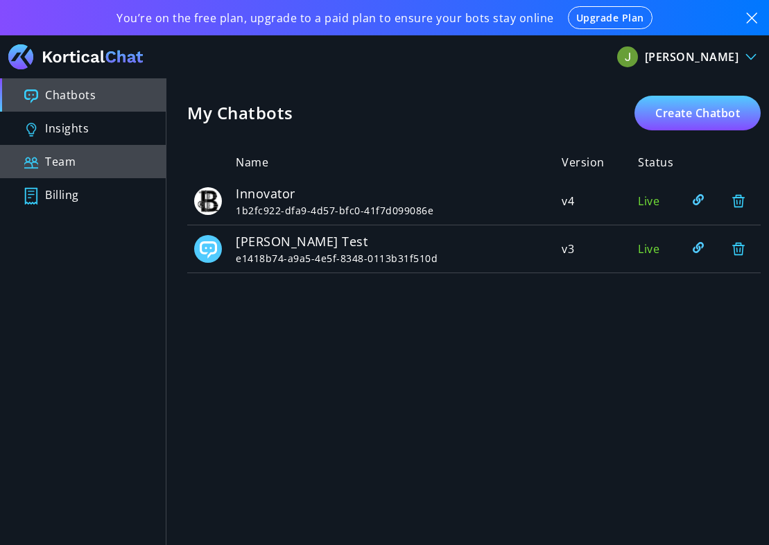
click at [93, 171] on button "Team" at bounding box center [83, 161] width 166 height 33
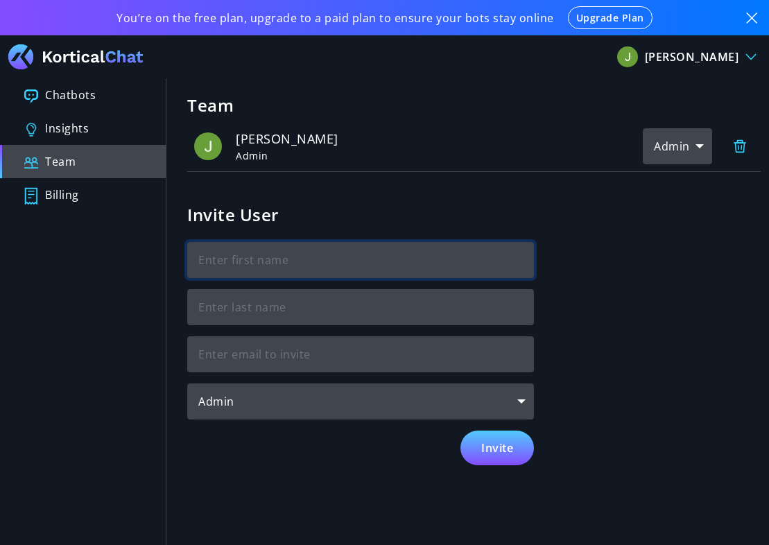
click at [272, 256] on input "text" at bounding box center [360, 260] width 347 height 36
type input "[PERSON_NAME]"
type input "de [DEMOGRAPHIC_DATA]"
type input "[PERSON_NAME][EMAIL_ADDRESS][PERSON_NAME][DOMAIN_NAME]"
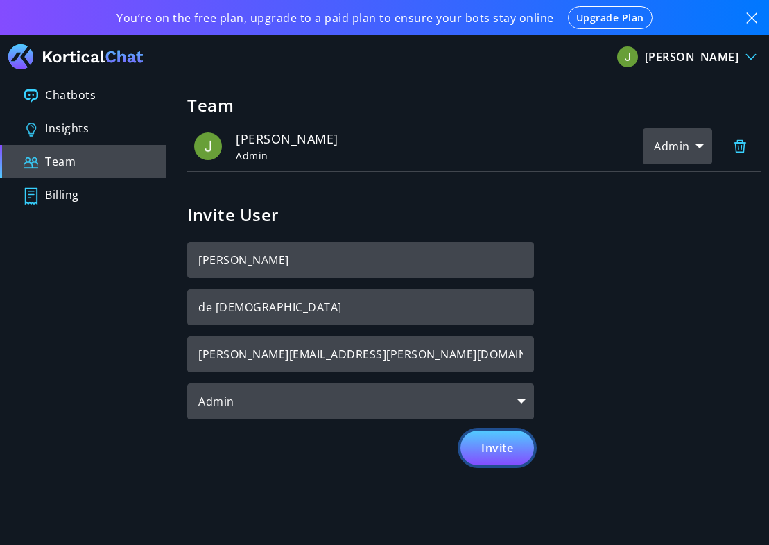
click at [494, 439] on button "Invite" at bounding box center [496, 447] width 73 height 35
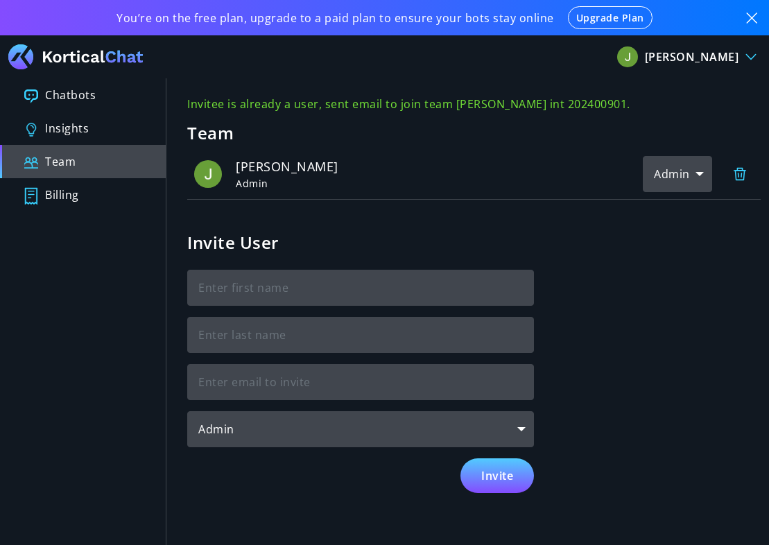
click at [695, 175] on div "Admin" at bounding box center [677, 174] width 69 height 36
click at [671, 246] on div "Editor" at bounding box center [677, 249] width 68 height 35
type k-select "admin"
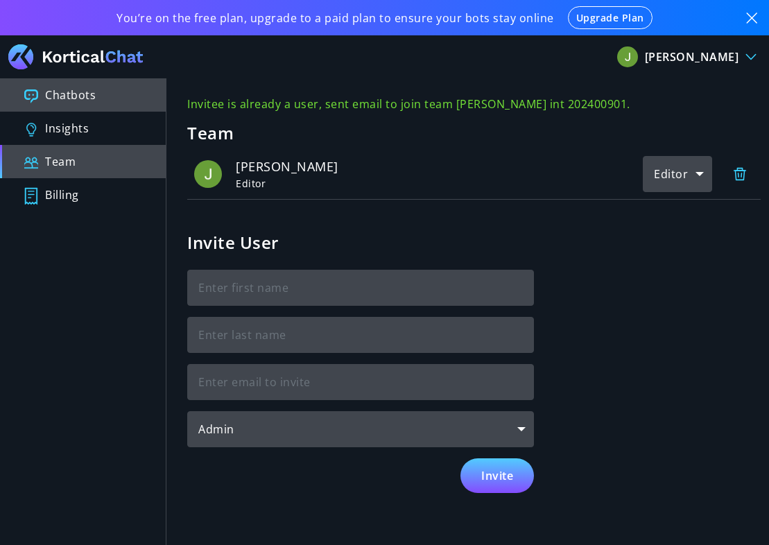
click at [107, 91] on button "Chatbots" at bounding box center [83, 94] width 166 height 33
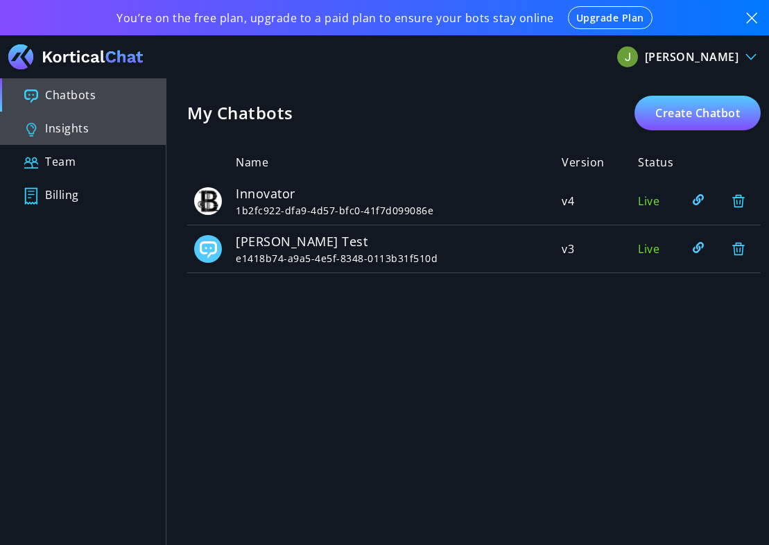
click at [125, 135] on button "Insights" at bounding box center [83, 128] width 166 height 33
type input "[DATE] 17:27"
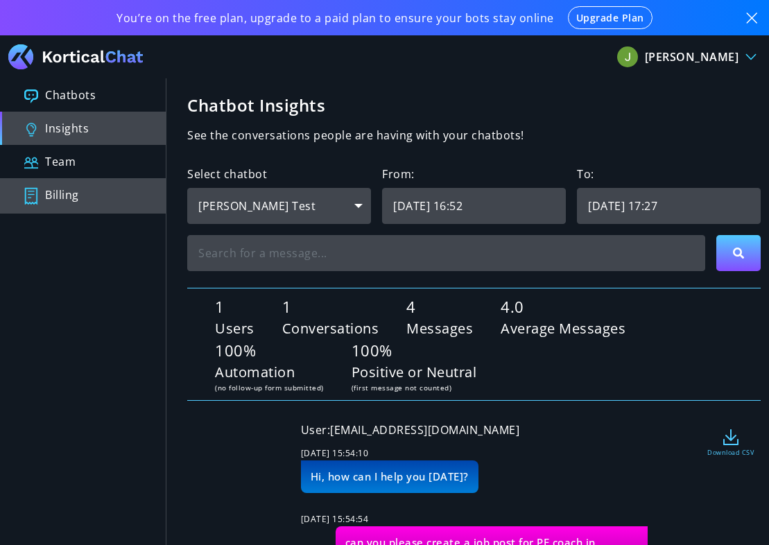
click at [94, 183] on button "Billing" at bounding box center [83, 195] width 166 height 35
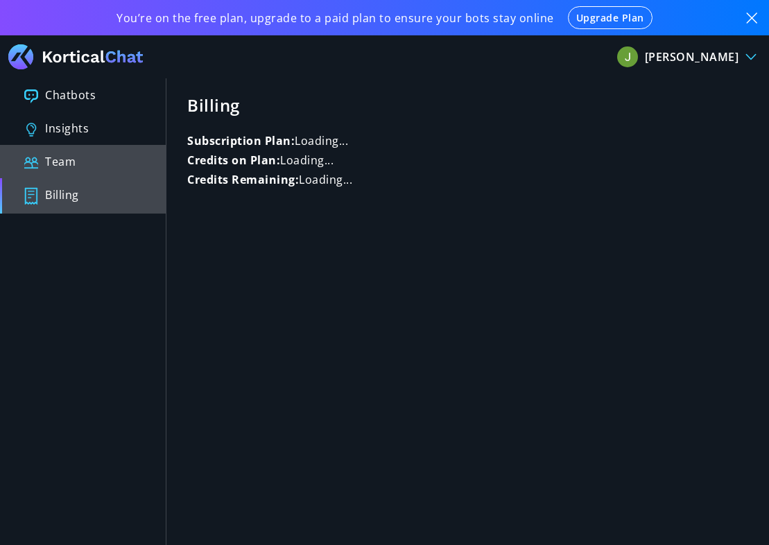
click at [87, 168] on button "Team" at bounding box center [83, 161] width 166 height 33
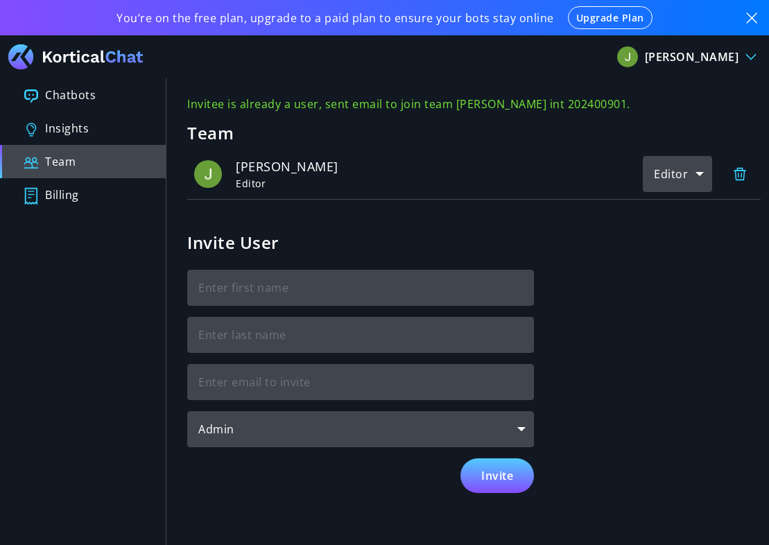
click at [559, 183] on span "editor" at bounding box center [399, 183] width 326 height 15
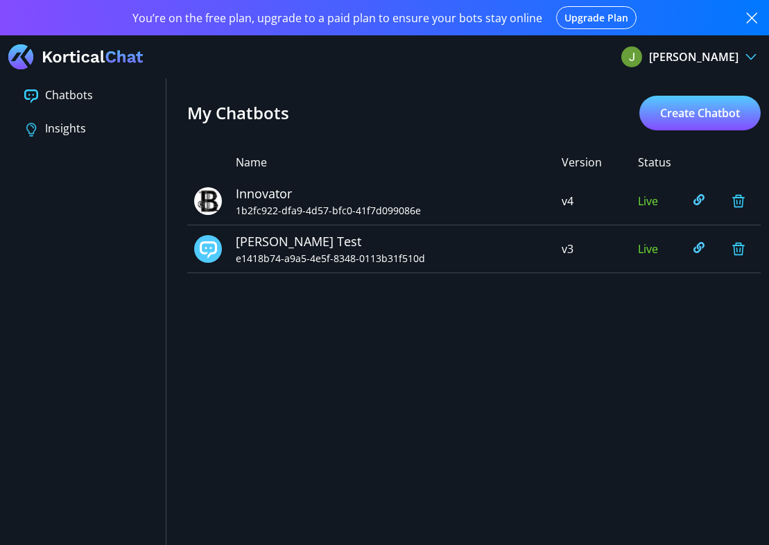
click at [744, 62] on button "[PERSON_NAME]" at bounding box center [688, 57] width 143 height 22
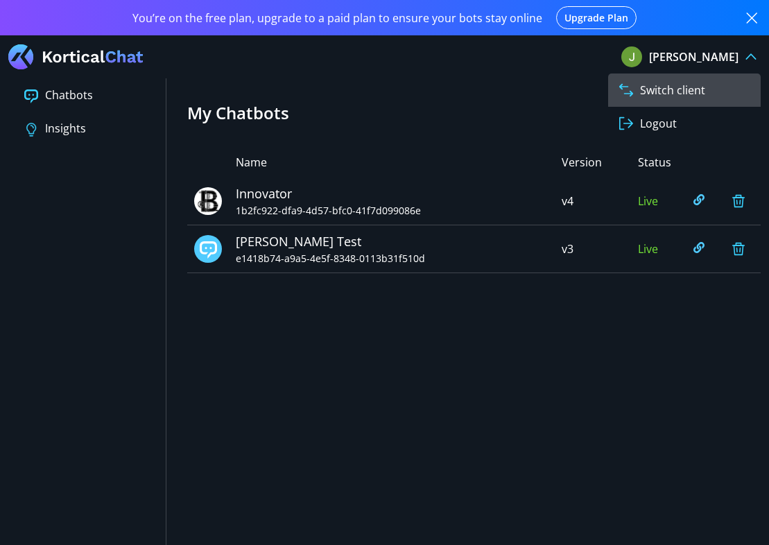
click at [686, 123] on link "Logout" at bounding box center [684, 123] width 152 height 33
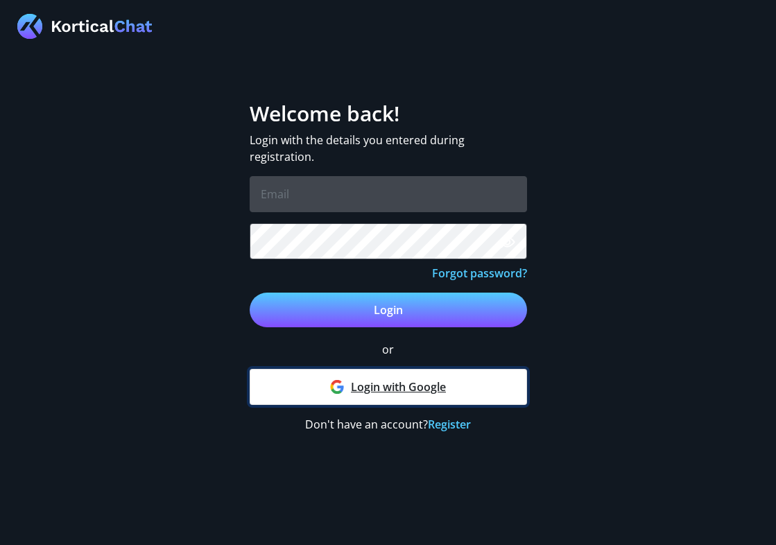
click at [417, 393] on link "Login with Google" at bounding box center [388, 387] width 277 height 36
click at [419, 401] on link "Login with Google" at bounding box center [388, 387] width 277 height 36
